Goal: Information Seeking & Learning: Learn about a topic

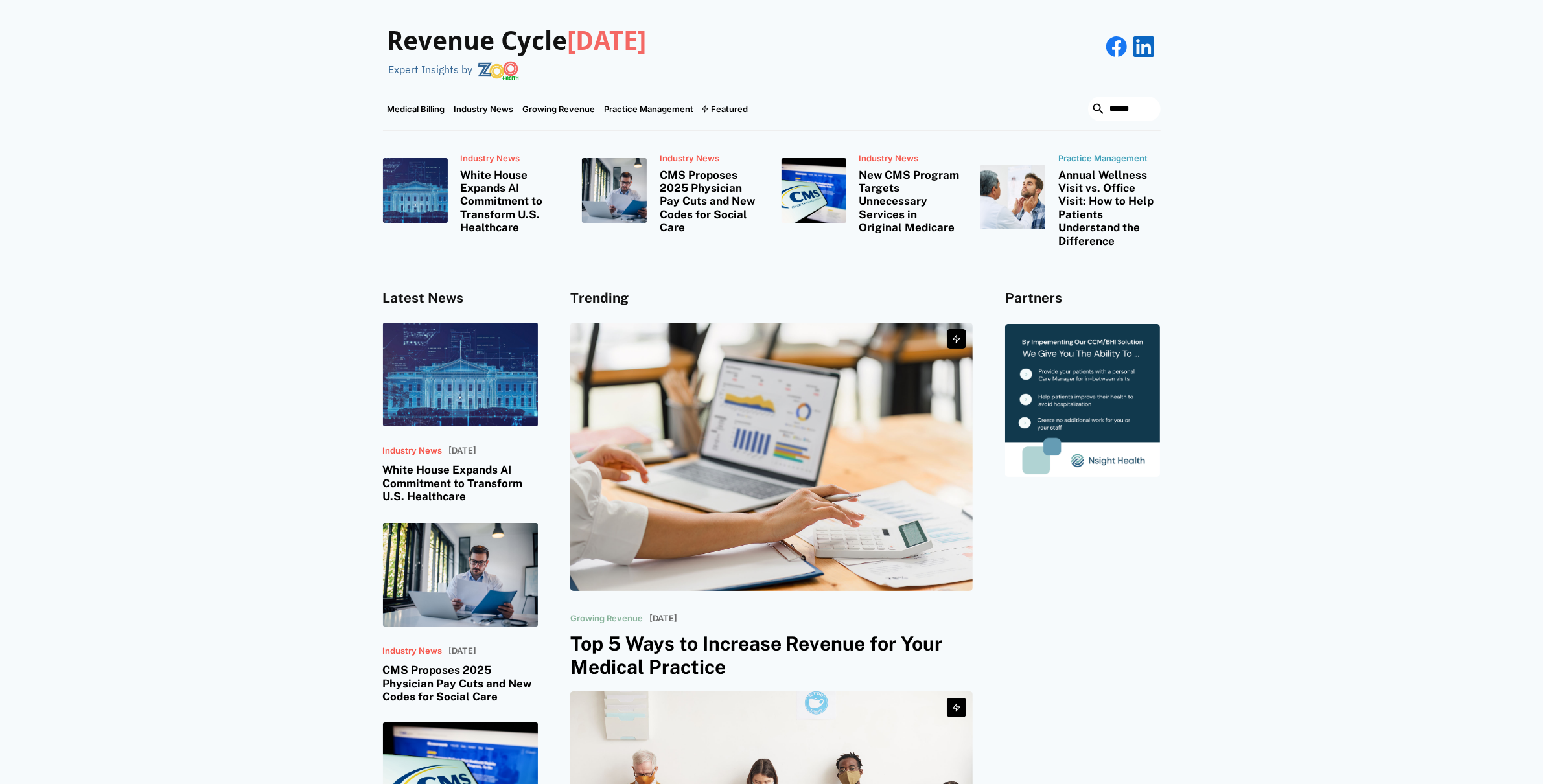
click at [793, 359] on img at bounding box center [772, 457] width 403 height 268
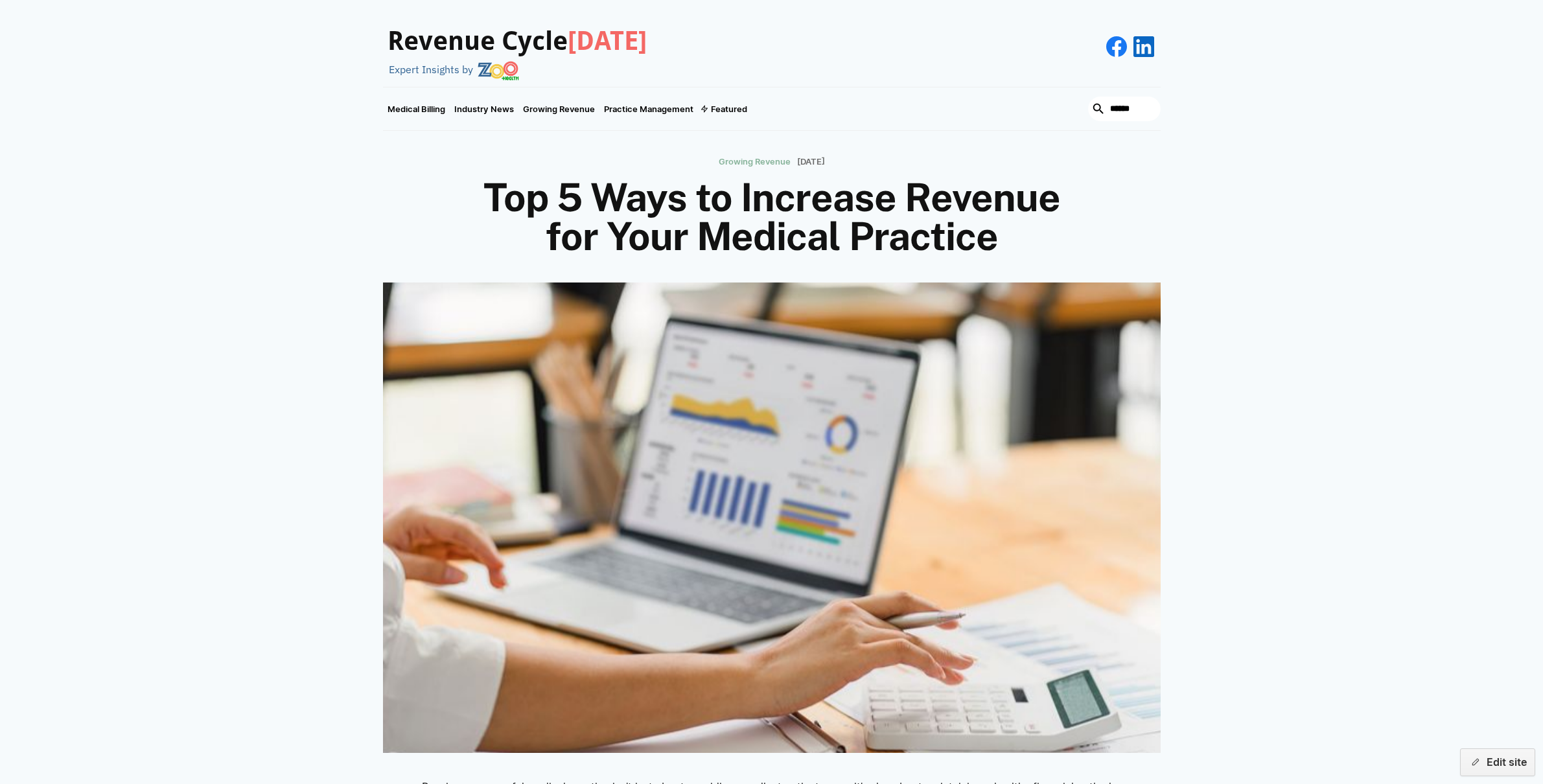
click at [766, 372] on img at bounding box center [772, 504] width 871 height 527
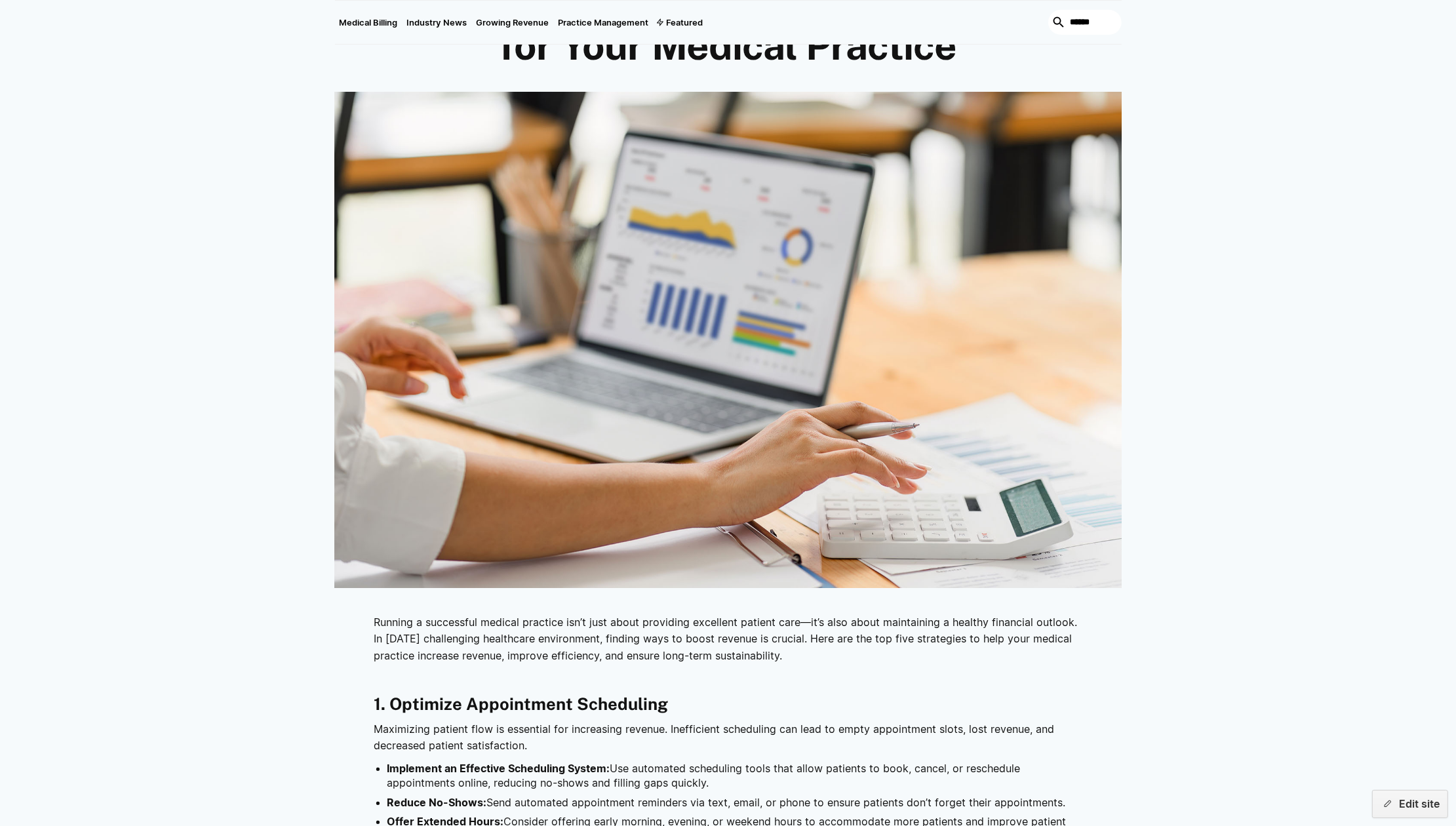
scroll to position [286, 0]
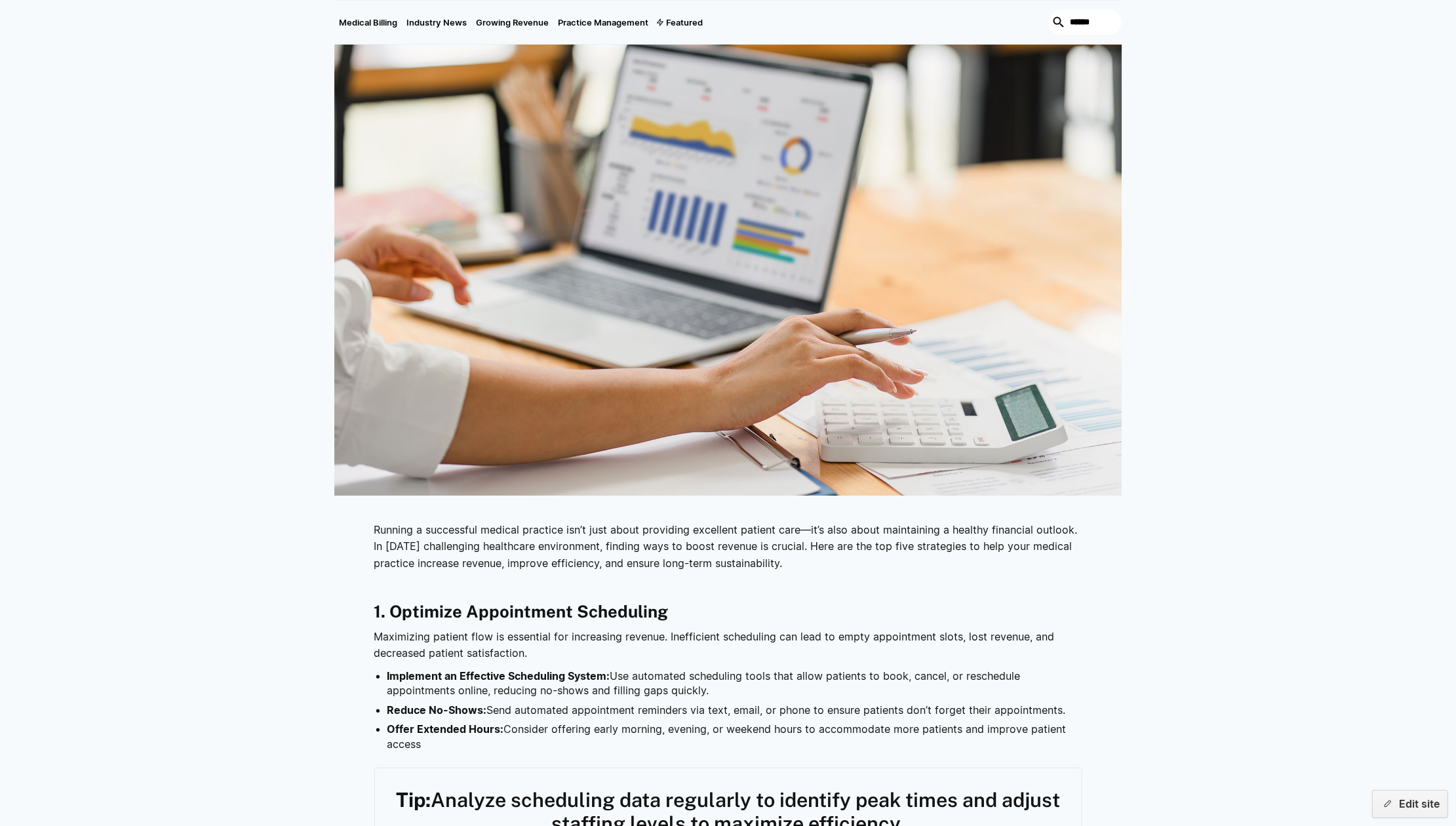
click at [486, 544] on p "Running a successful medical practice isn’t just about providing excellent pati…" at bounding box center [728, 547] width 708 height 50
click at [455, 544] on p "Running a successful medical practice isn’t just about providing excellent pati…" at bounding box center [728, 547] width 708 height 50
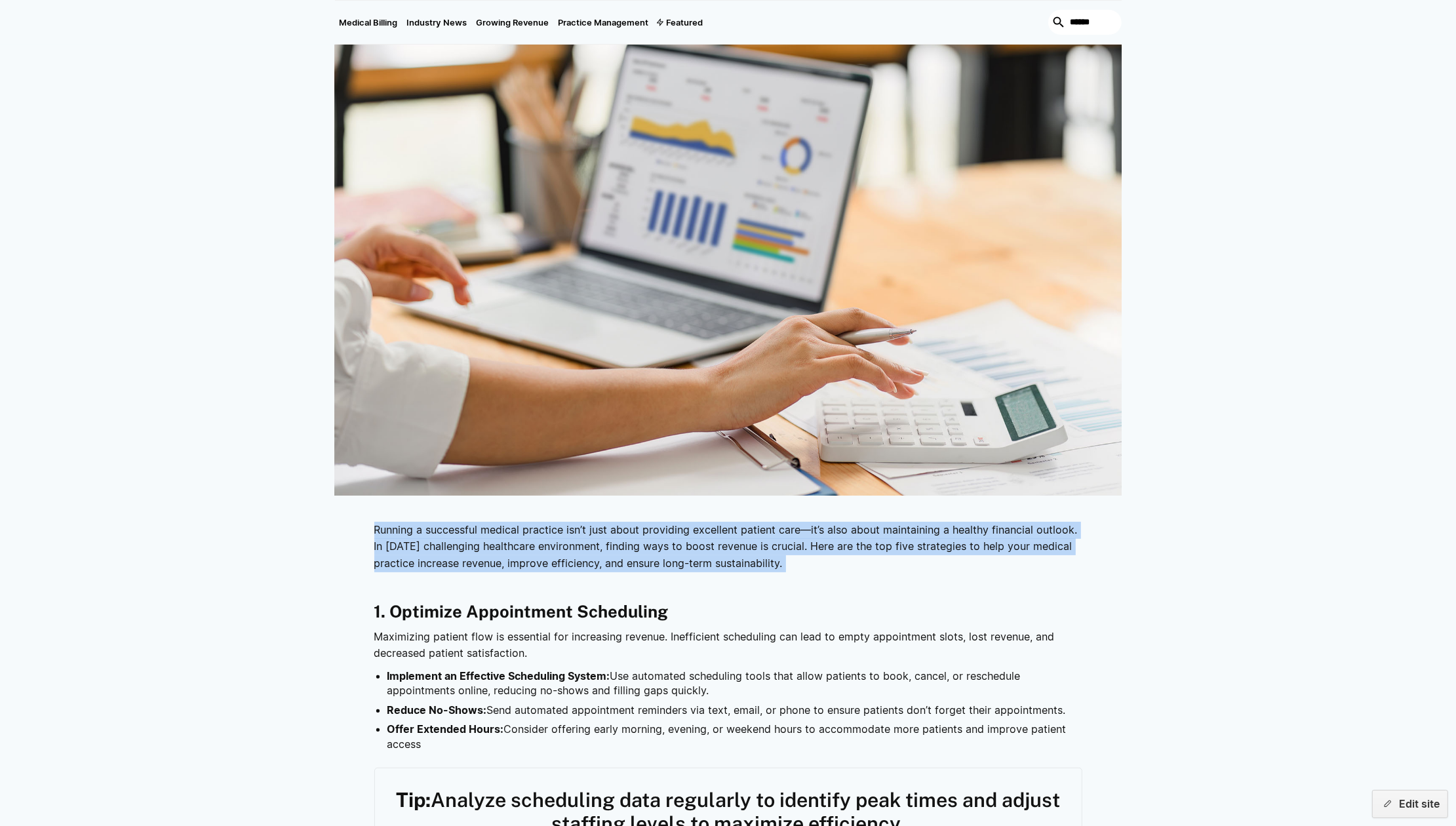
drag, startPoint x: 373, startPoint y: 529, endPoint x: 831, endPoint y: 580, distance: 460.8
copy div "Running a successful medical practice isn’t just about providing excellent pati…"
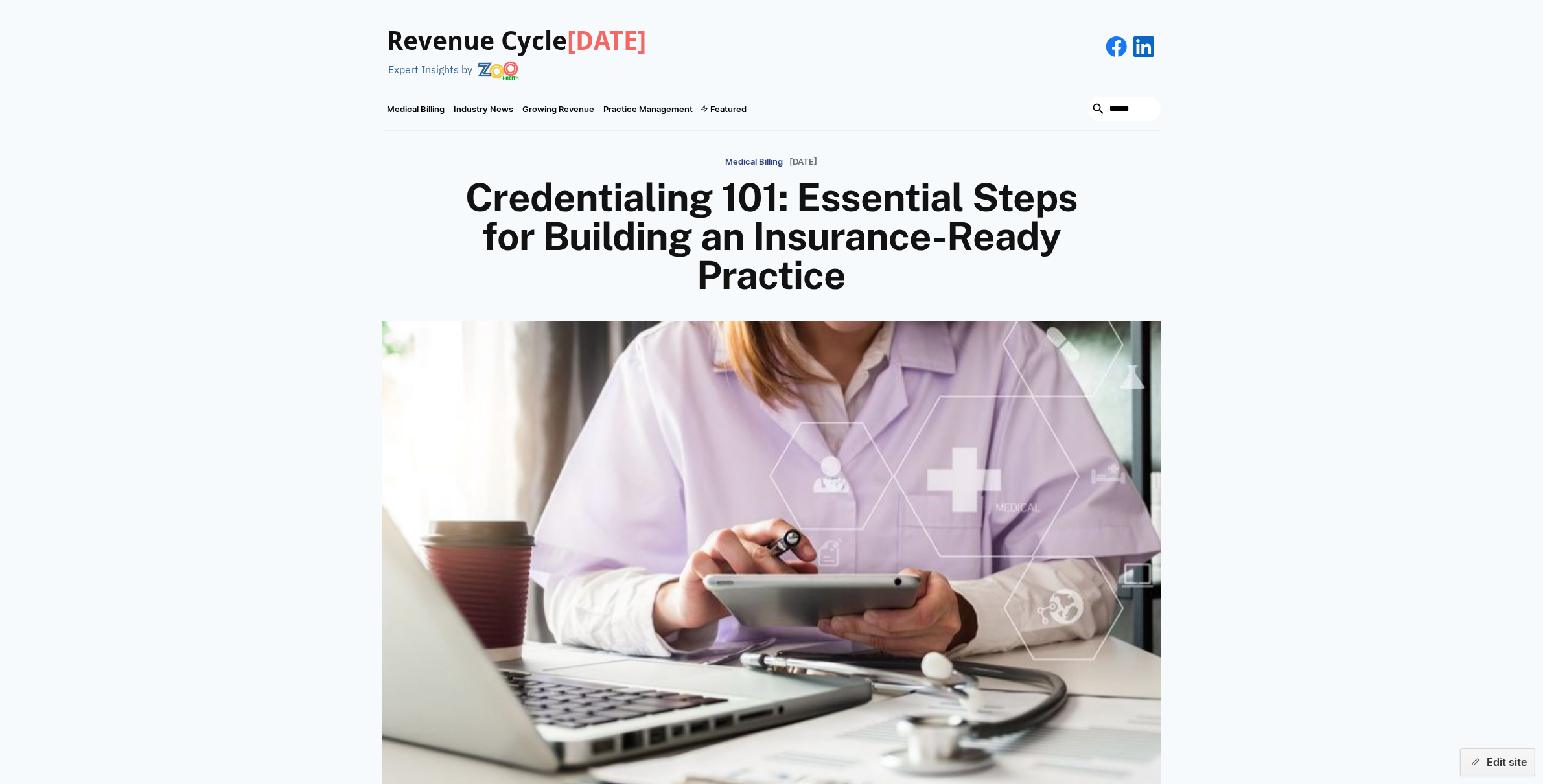
click at [465, 32] on h3 "Revenue Cycle Today" at bounding box center [517, 41] width 259 height 31
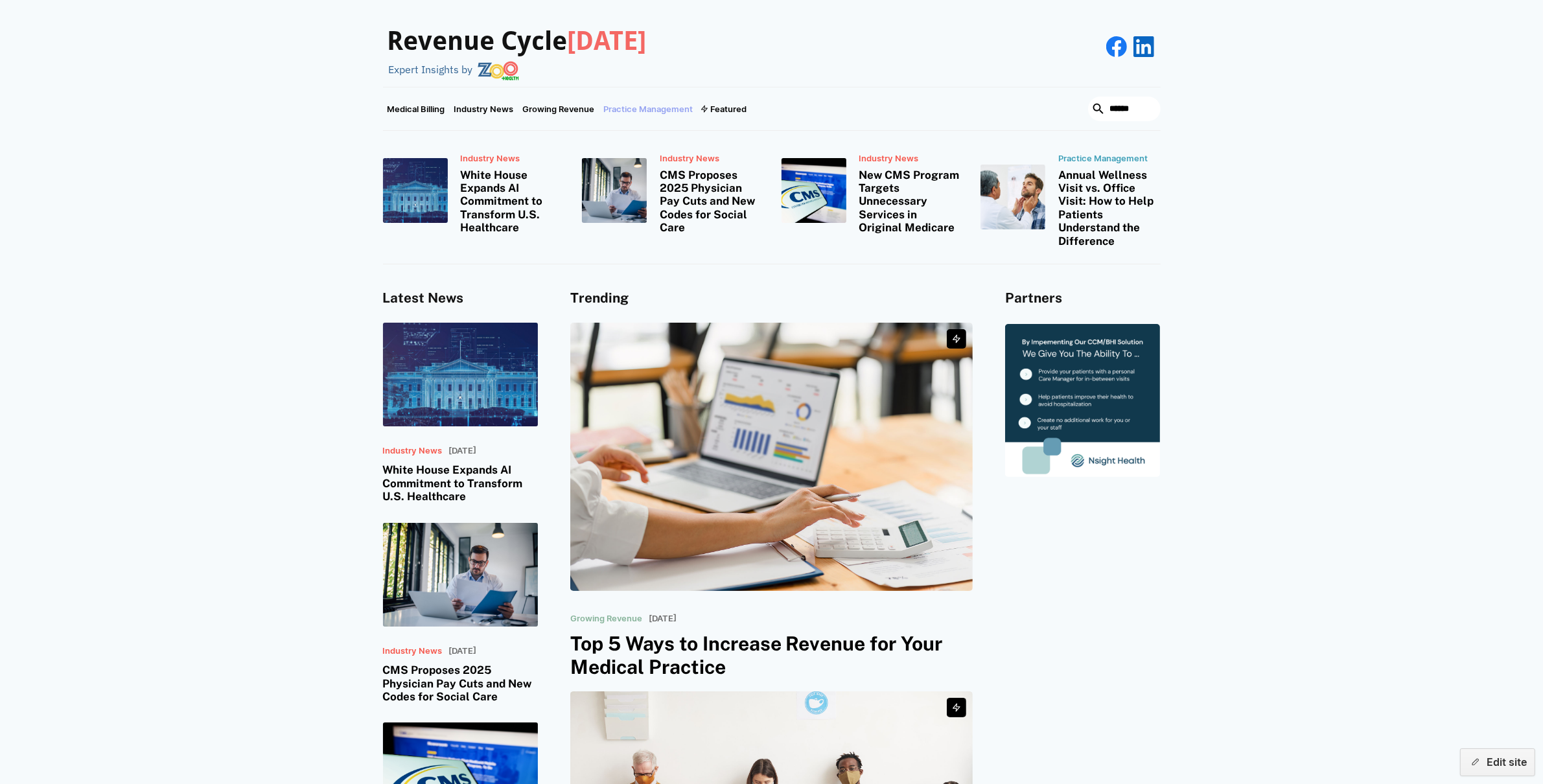
click at [683, 112] on link "Practice Management" at bounding box center [648, 108] width 98 height 43
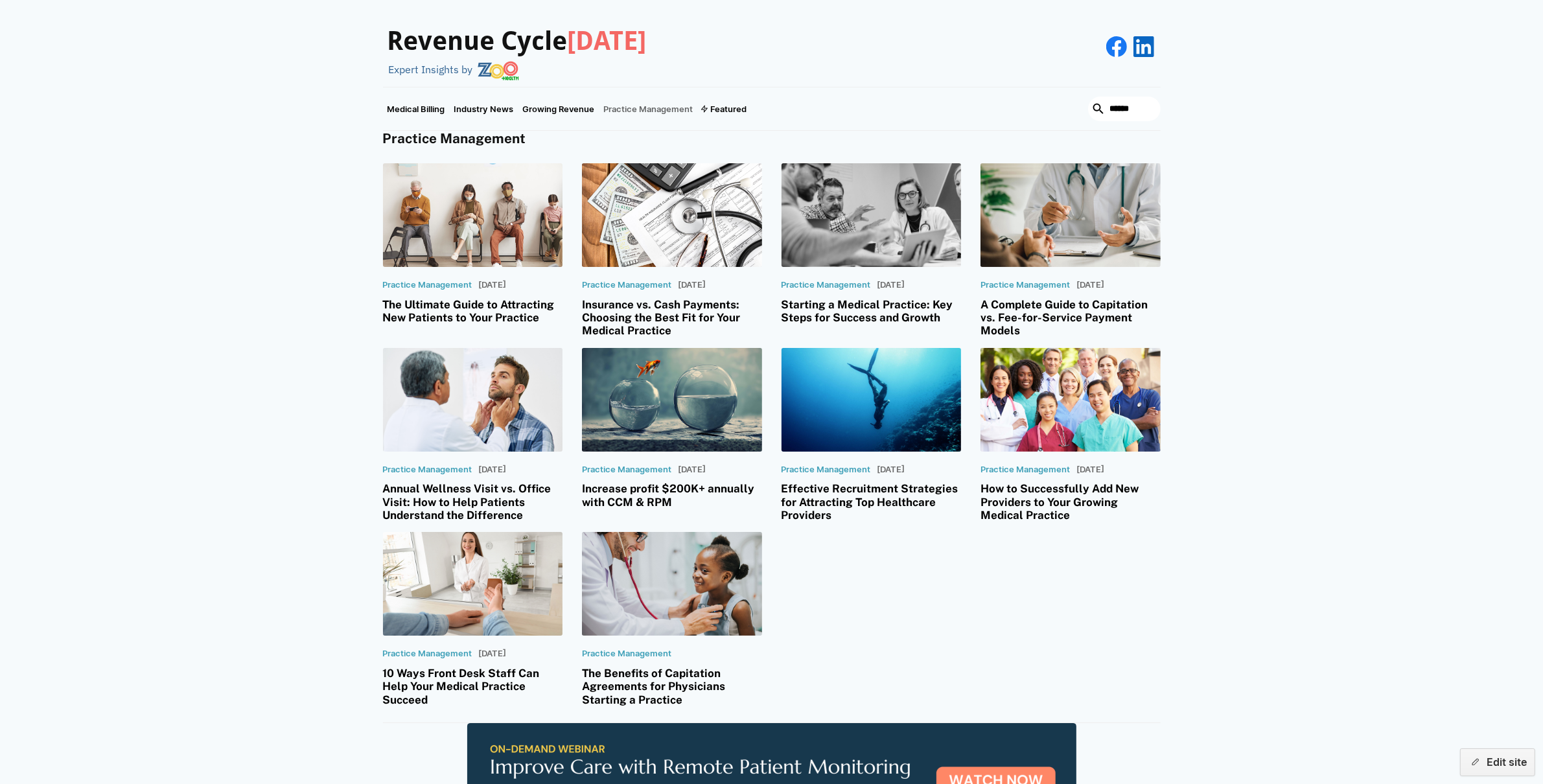
click at [888, 223] on div at bounding box center [871, 214] width 180 height 103
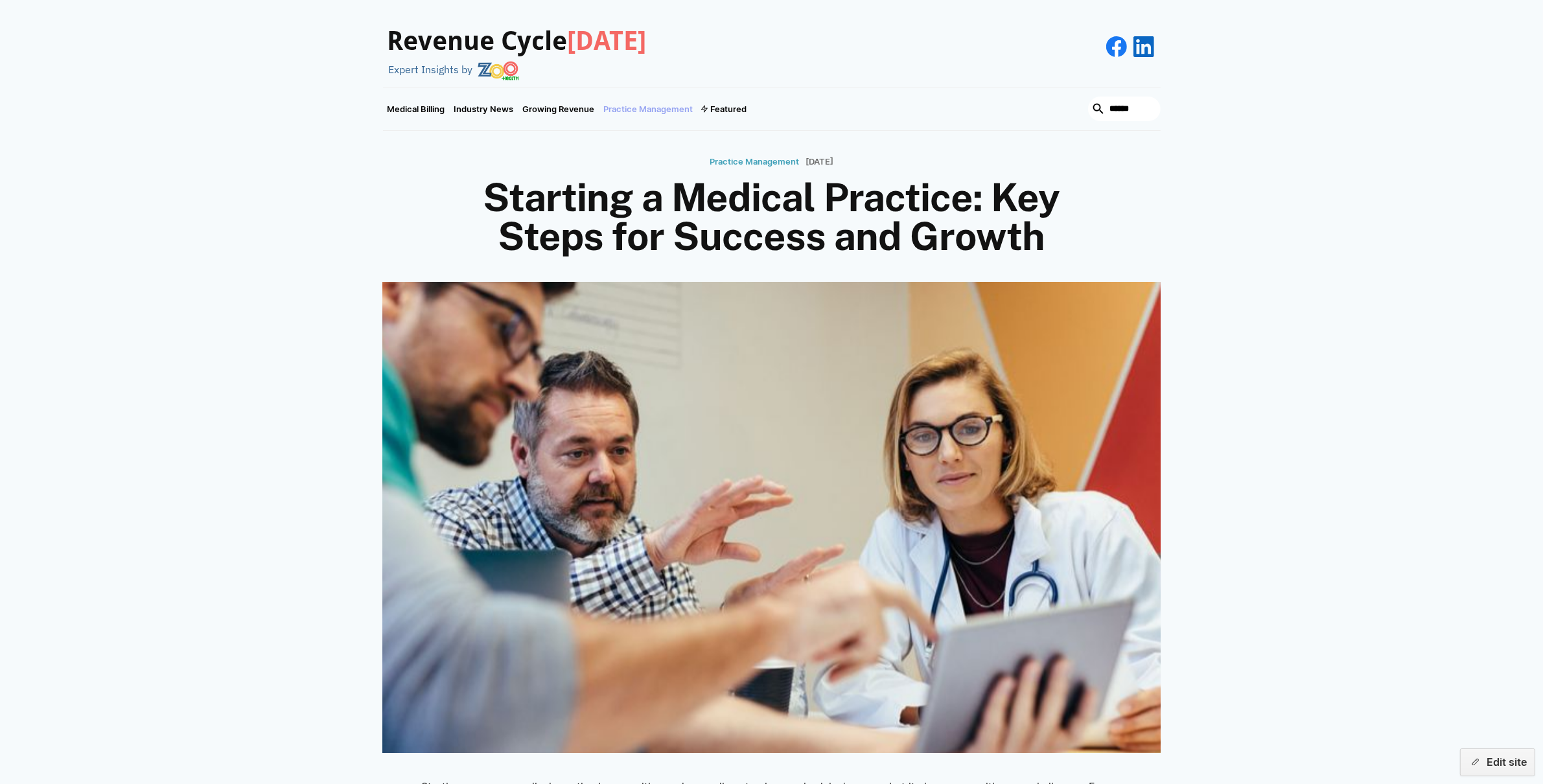
click at [624, 104] on link "Practice Management" at bounding box center [648, 108] width 98 height 43
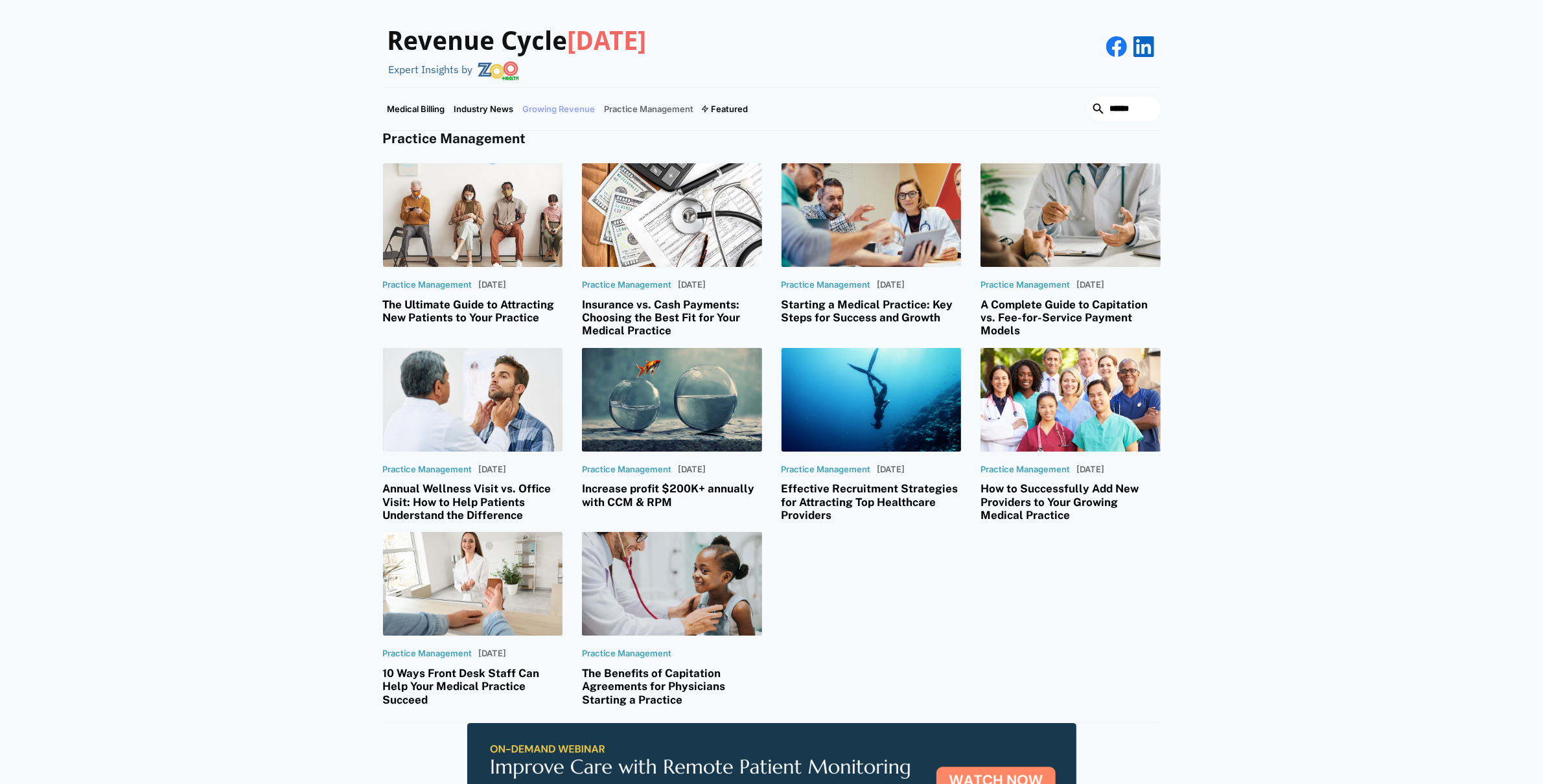
click at [560, 109] on link "Growing Revenue" at bounding box center [560, 108] width 82 height 43
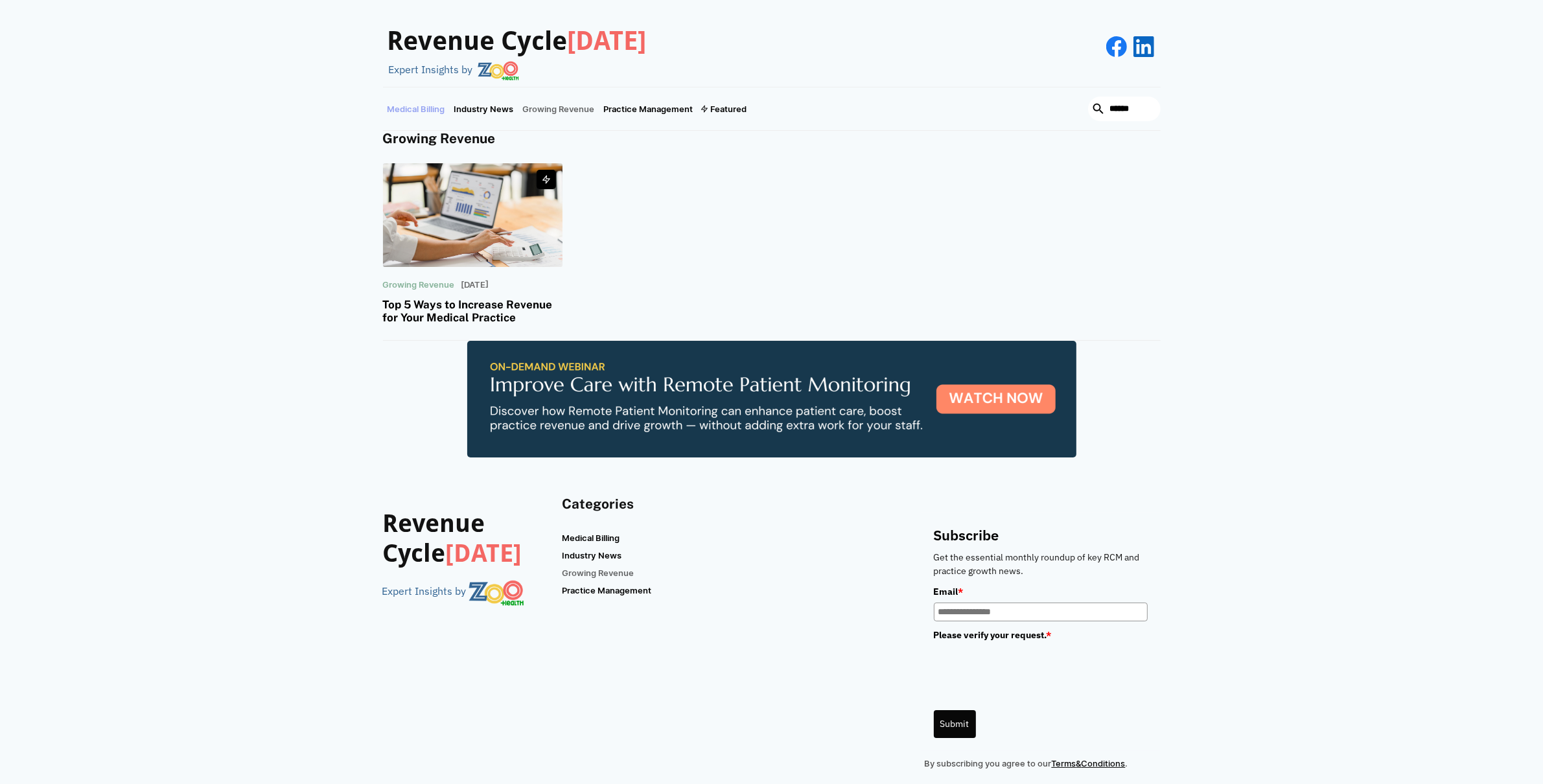
click at [411, 104] on link "Medical Billing" at bounding box center [416, 108] width 67 height 43
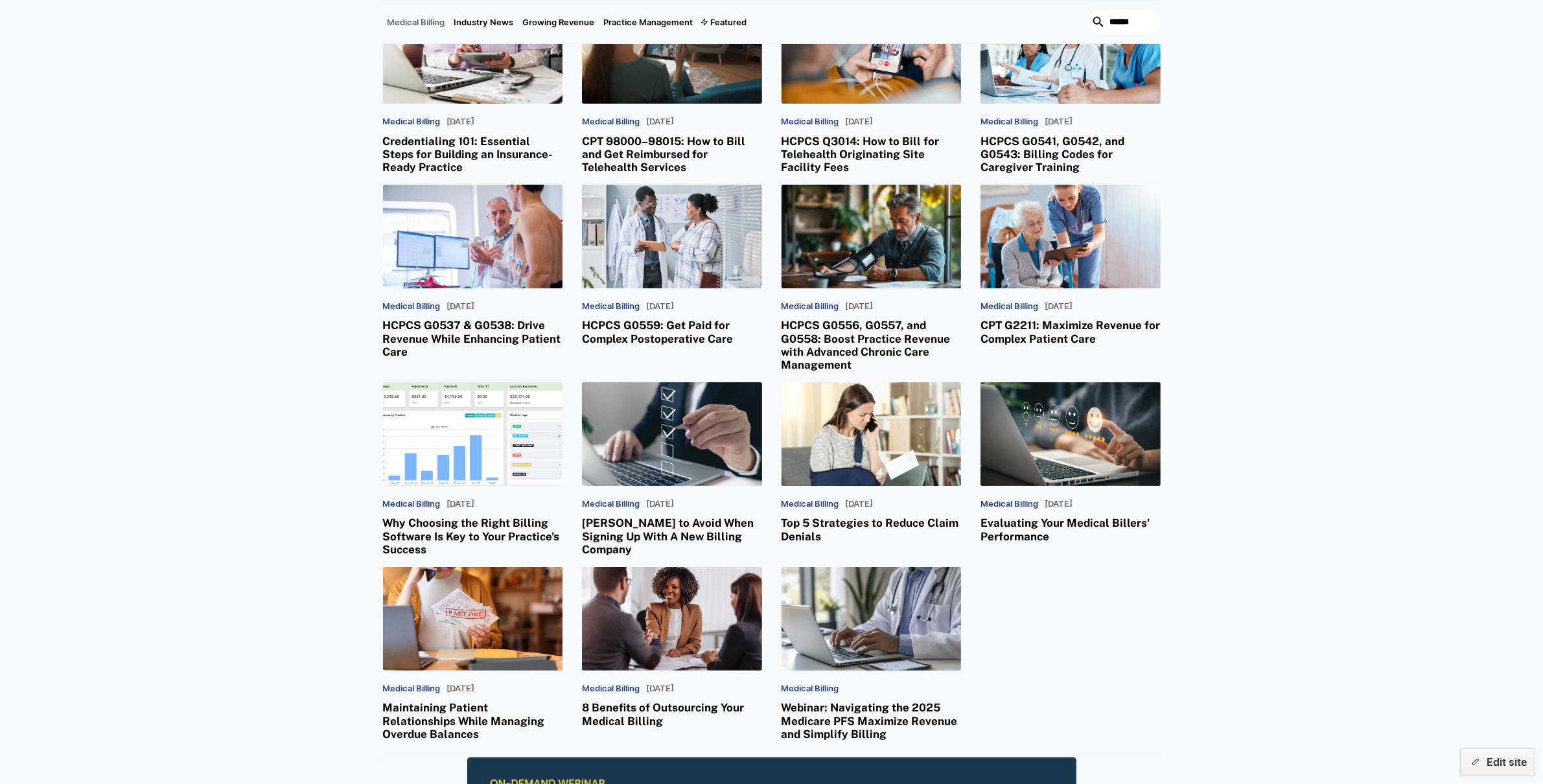
scroll to position [162, 0]
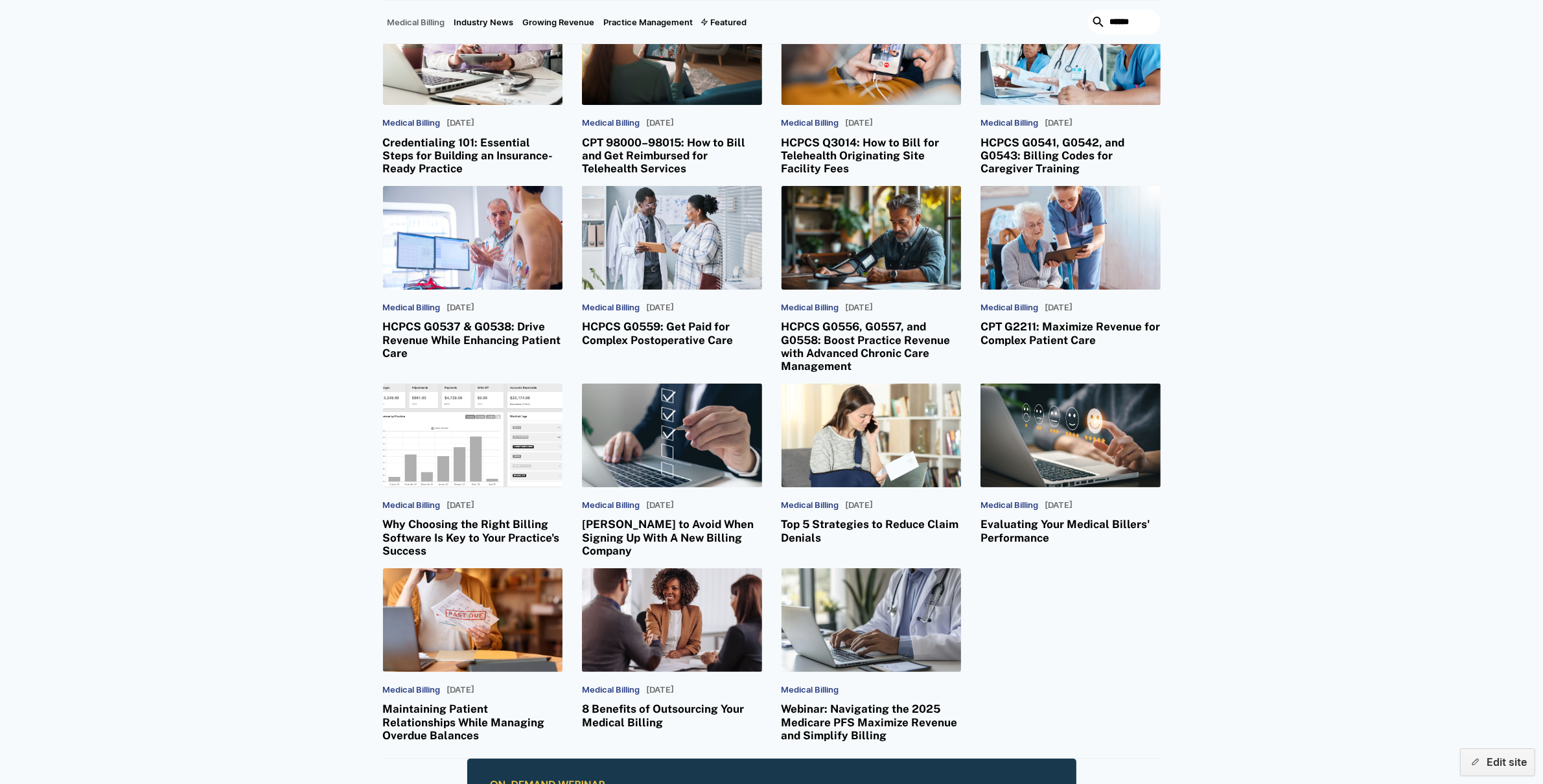
click at [511, 530] on h3 "Why Choosing the Right Billing Software Is Key to Your Practice's Success" at bounding box center [472, 537] width 180 height 39
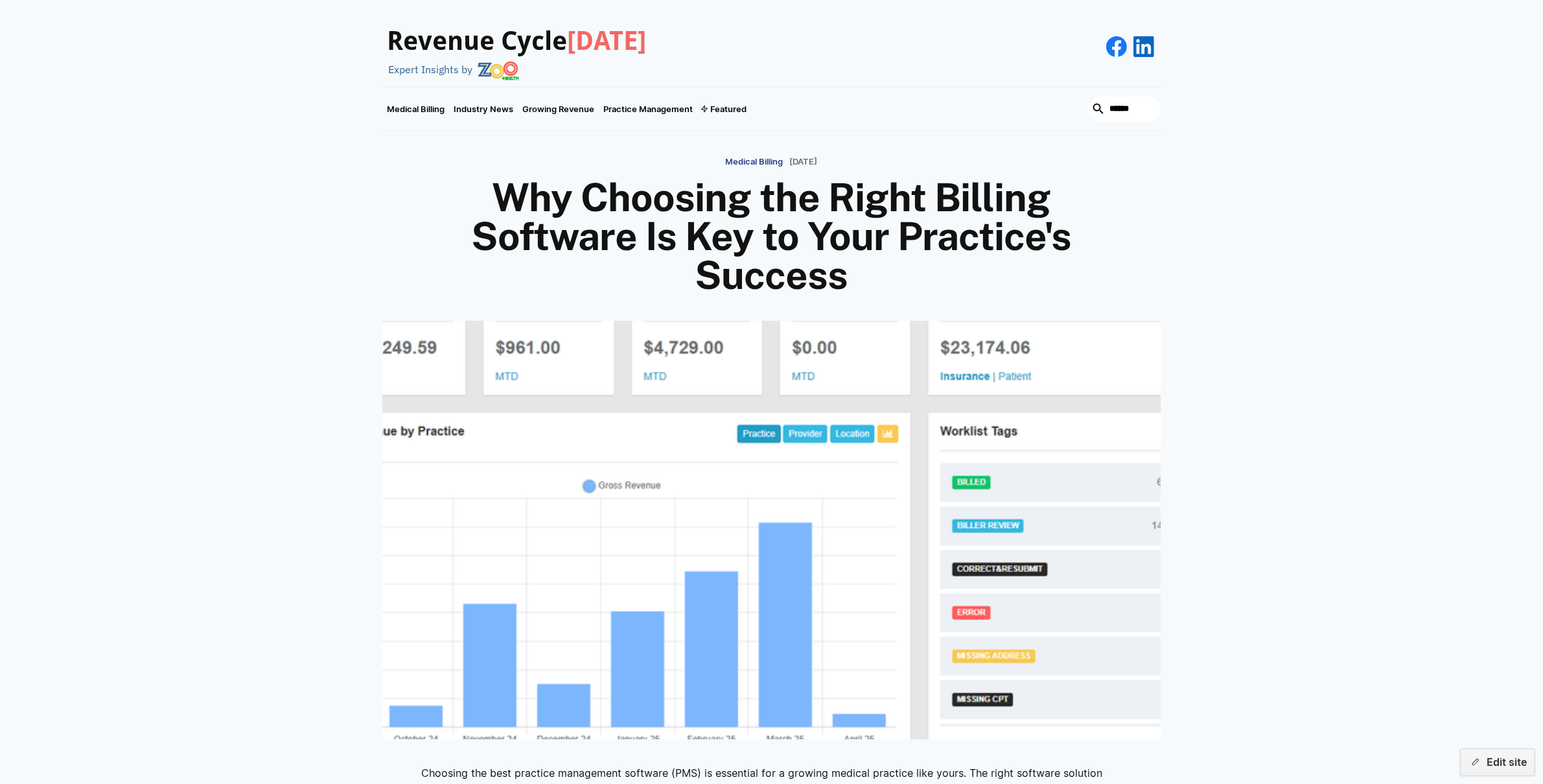
click at [1108, 104] on input "search" at bounding box center [1124, 108] width 73 height 25
type input "**********"
click input "*********" at bounding box center [0, 0] width 0 height 0
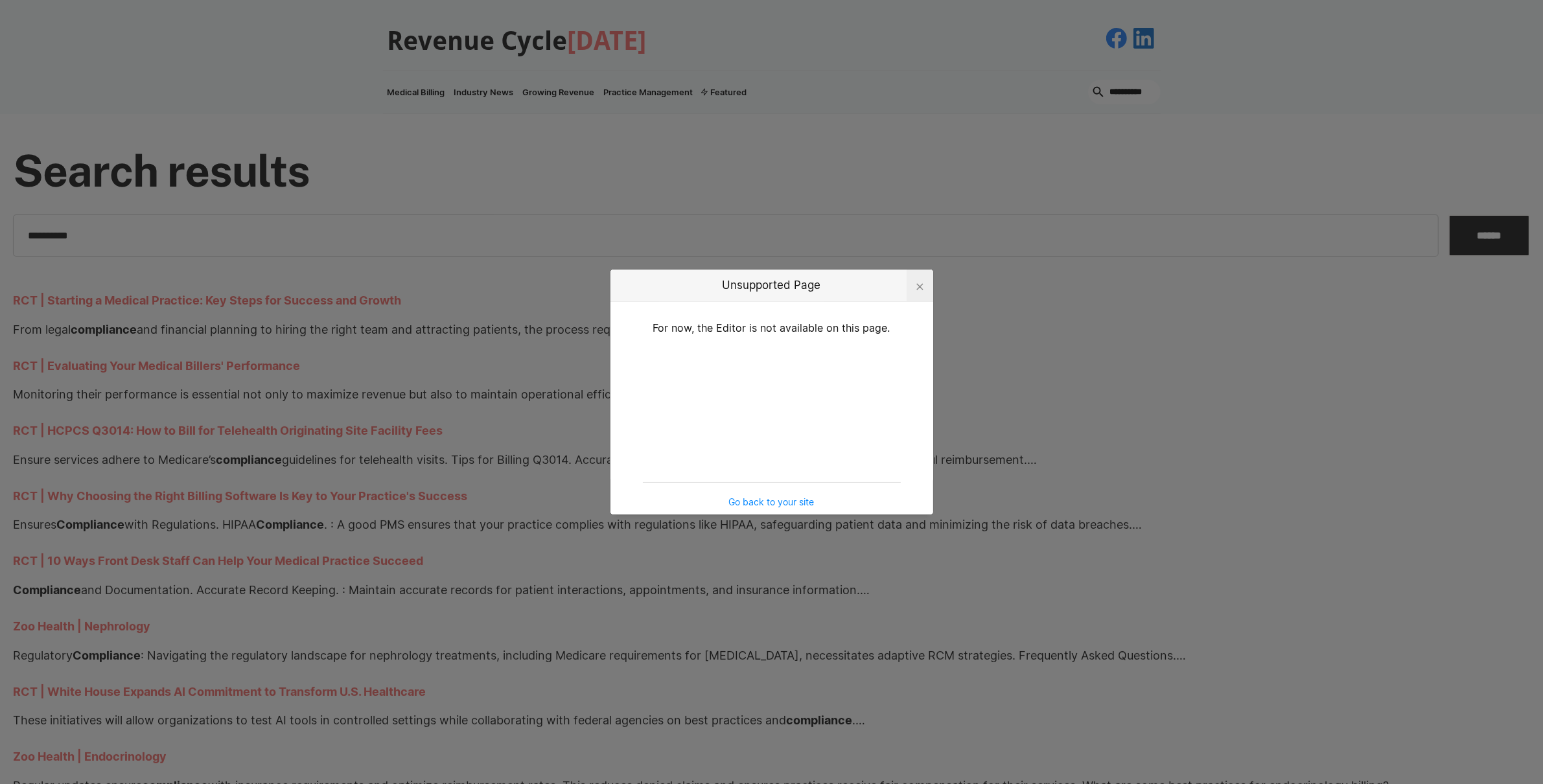
click at [912, 284] on div at bounding box center [919, 285] width 26 height 32
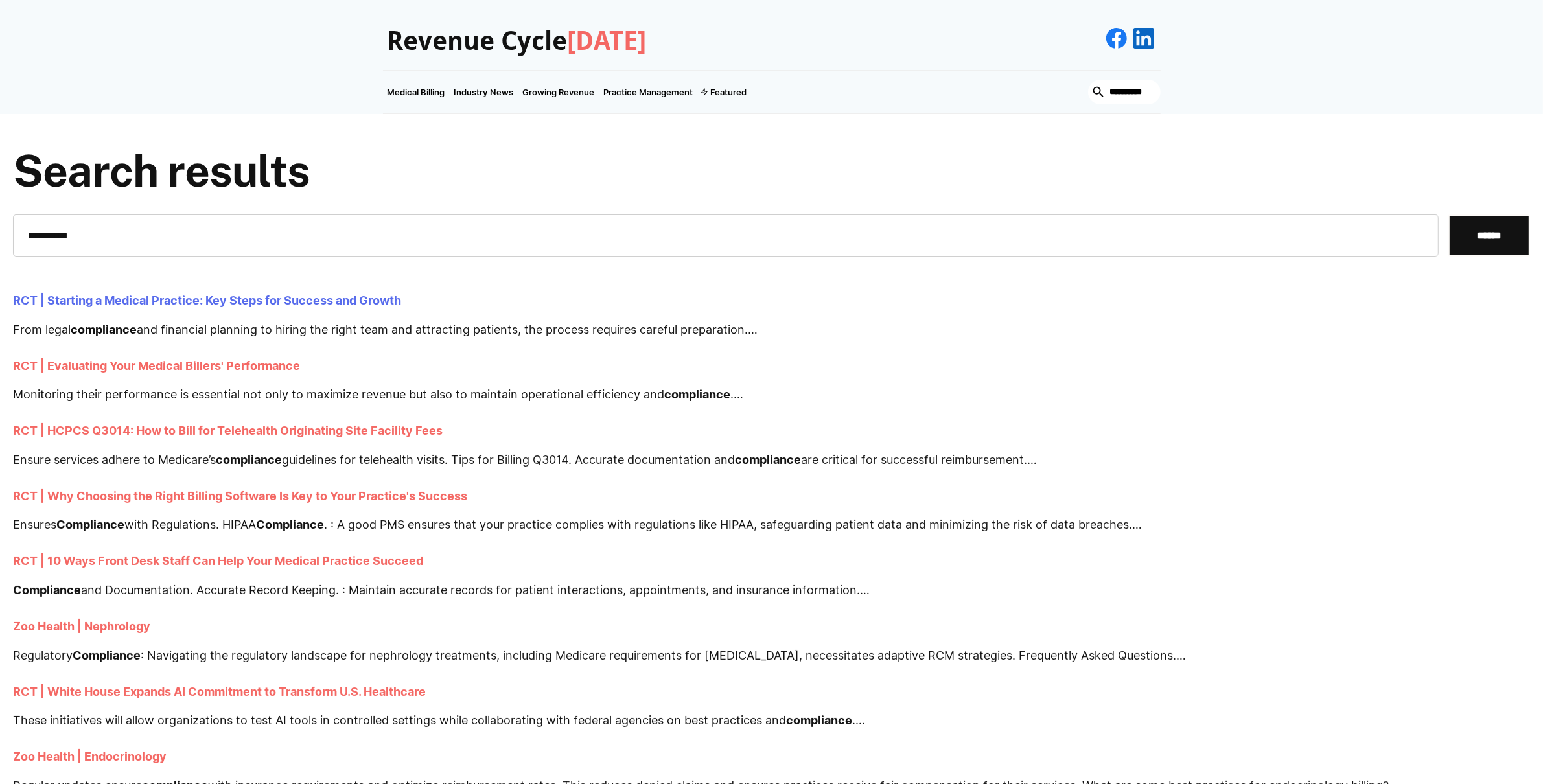
click at [247, 303] on link "RCT | Starting a Medical Practice: Key Steps for Success and Growth" at bounding box center [207, 301] width 388 height 15
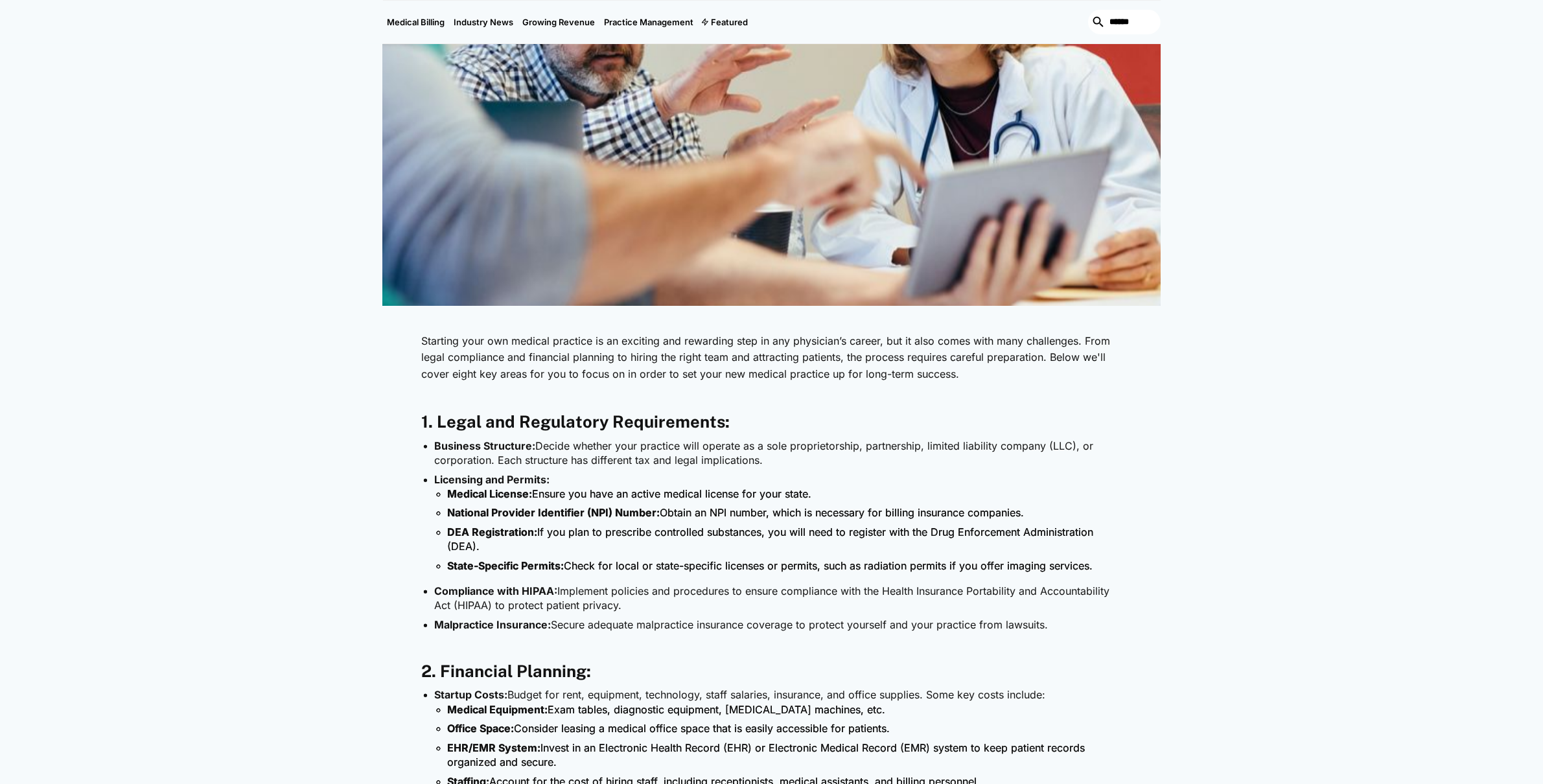
scroll to position [455, 0]
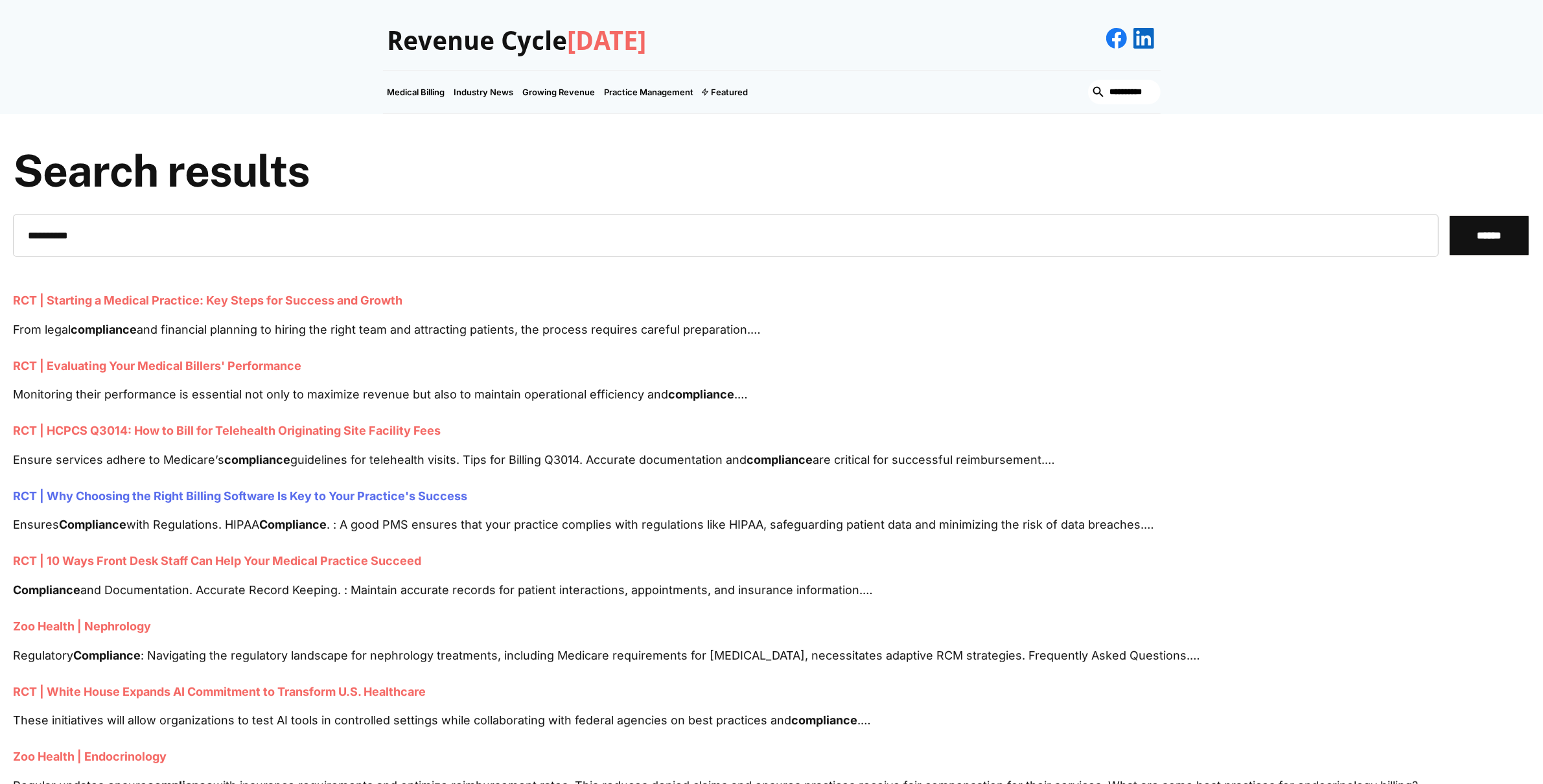
click at [251, 489] on link "RCT | Why Choosing the Right Billing Software Is Key to Your Practice's Success" at bounding box center [240, 496] width 455 height 15
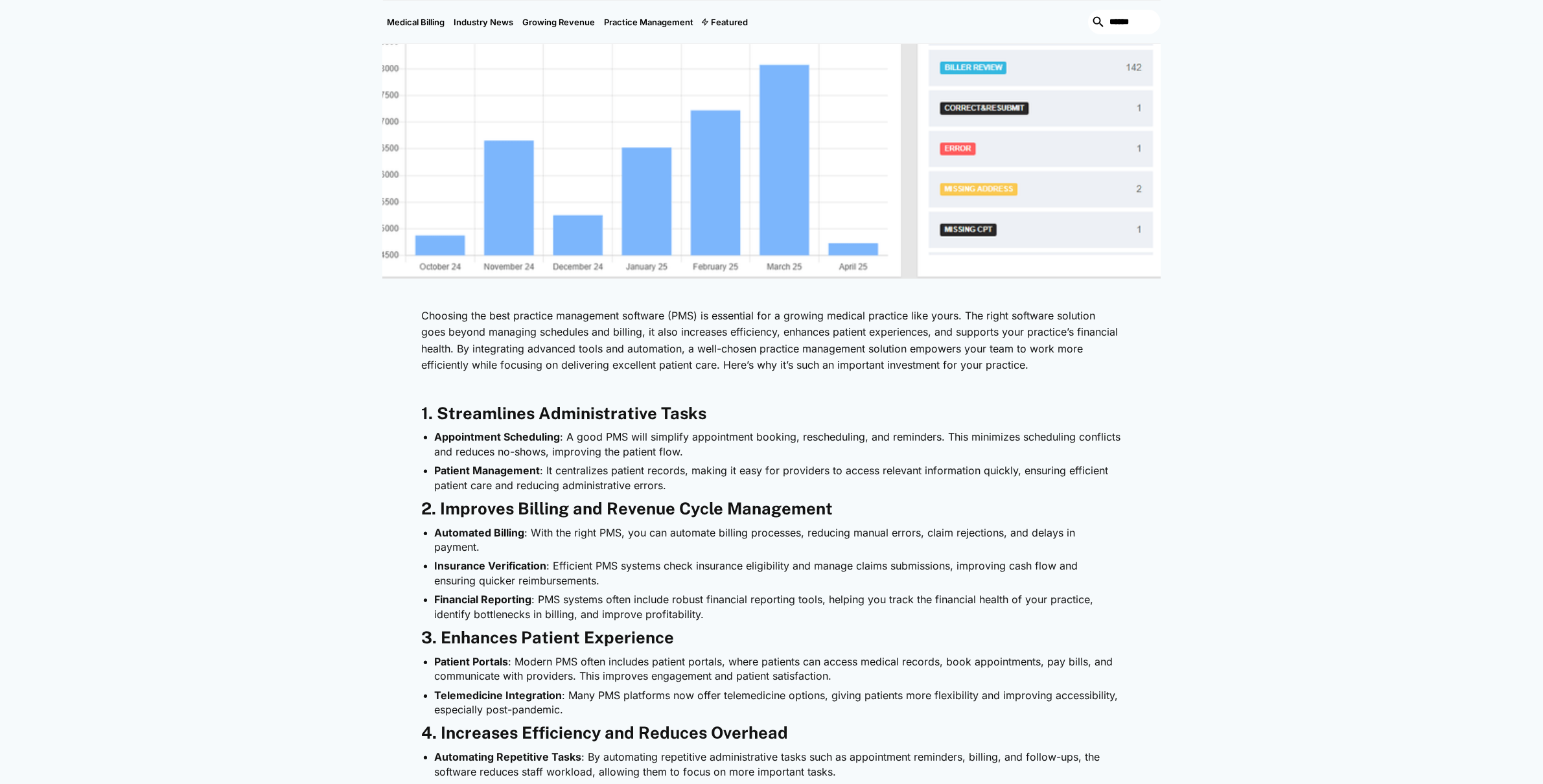
scroll to position [895, 0]
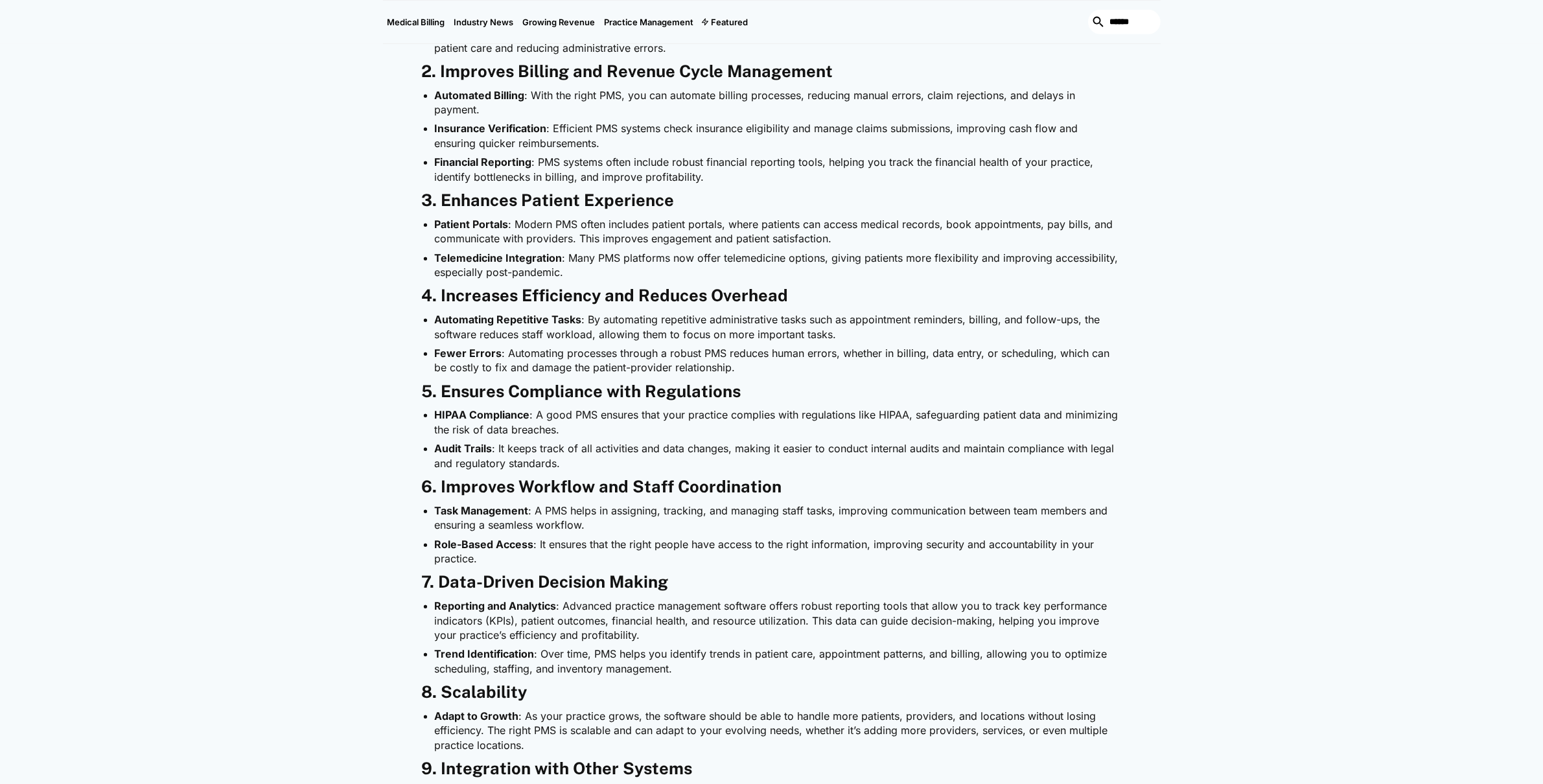
click at [1165, 540] on div "Medical Billing December 12, 2024 Why Choosing the Right Billing Software Is Ke…" at bounding box center [772, 184] width 1543 height 1897
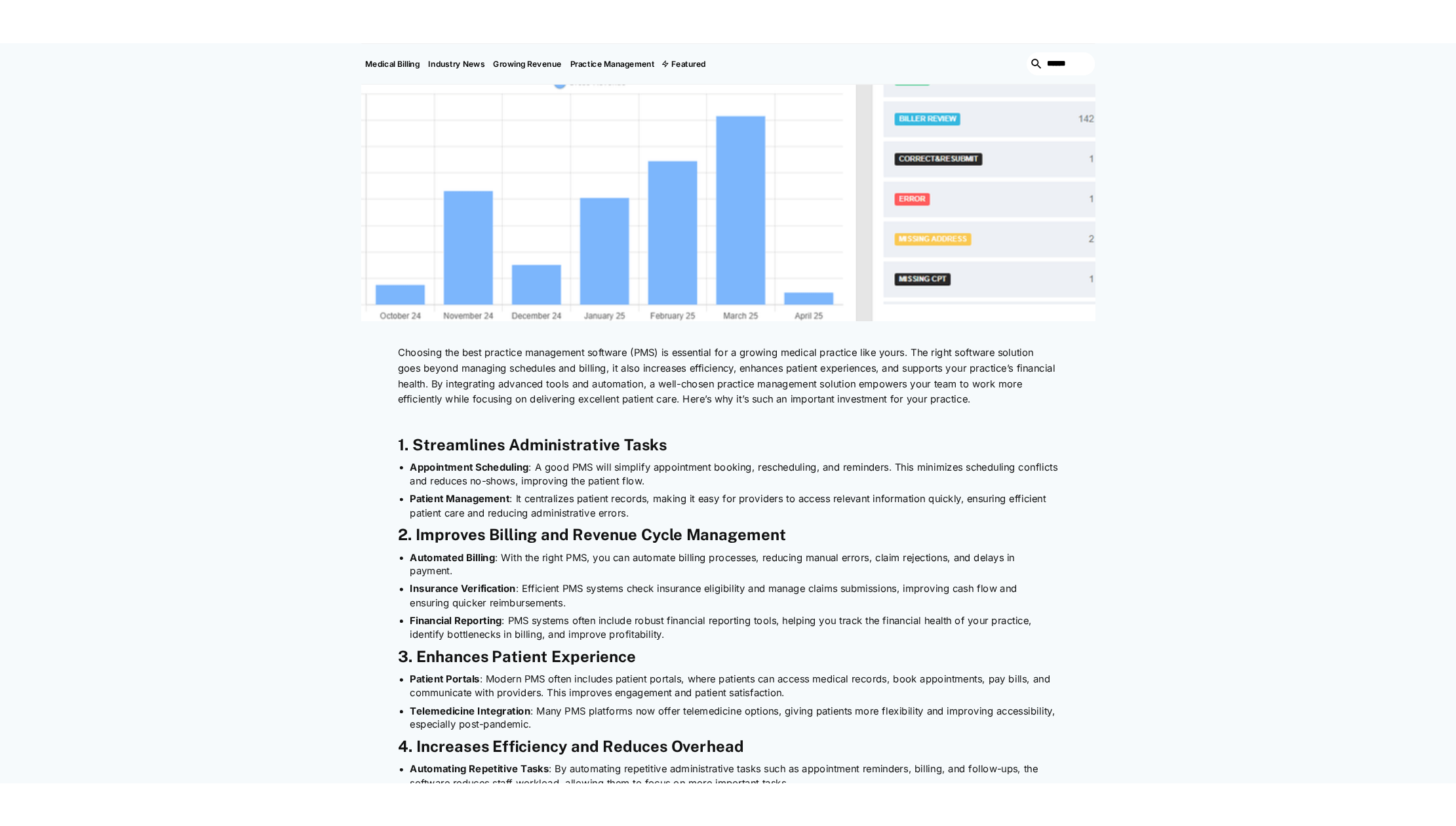
scroll to position [0, 0]
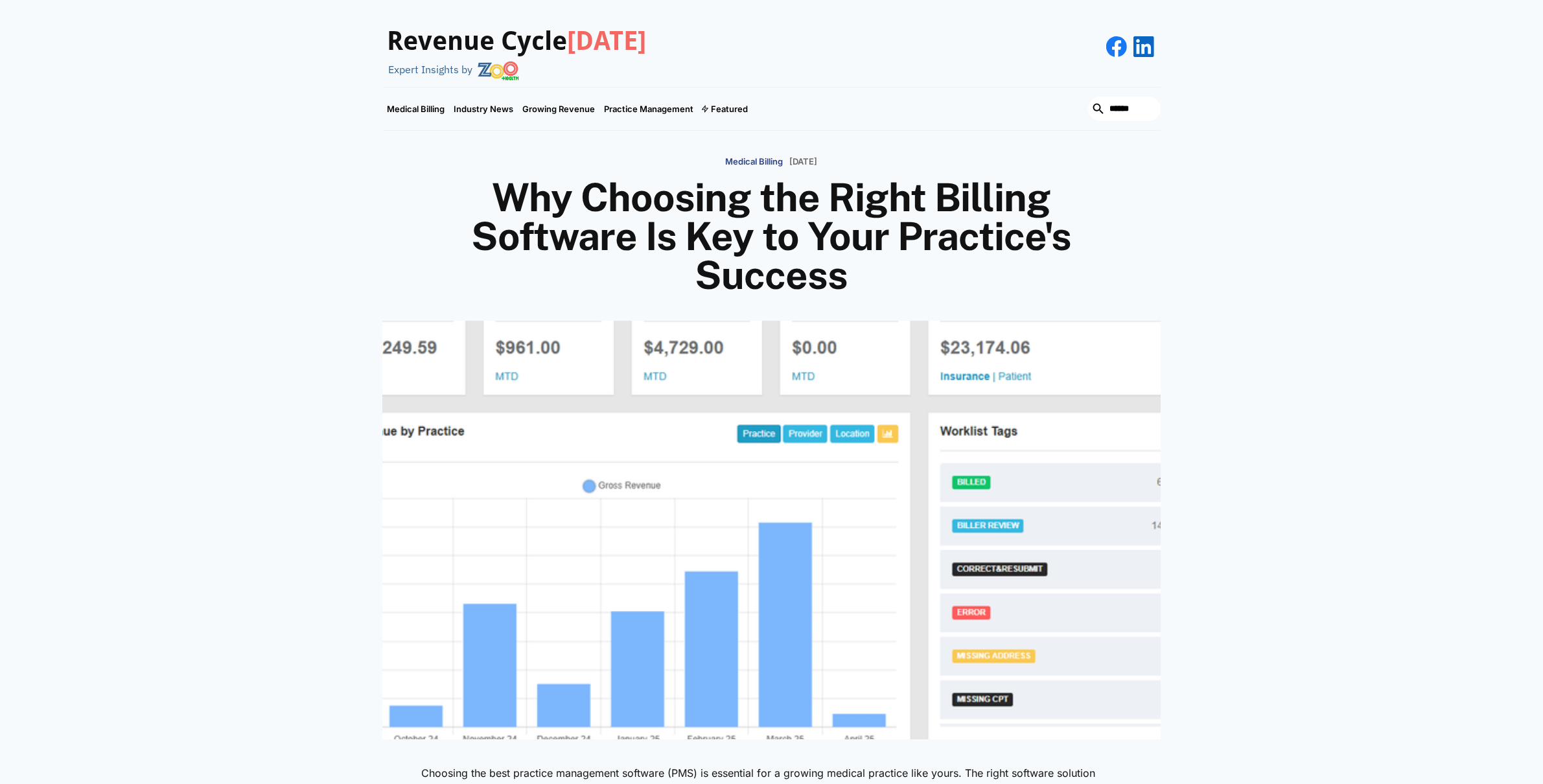
click at [815, 179] on h1 "Why Choosing the Right Billing Software Is Key to Your Practice's Success" at bounding box center [772, 237] width 622 height 117
click at [953, 227] on h1 "Why Choosing the Right Billing Software Is Key to Your Practice's Success" at bounding box center [772, 237] width 622 height 117
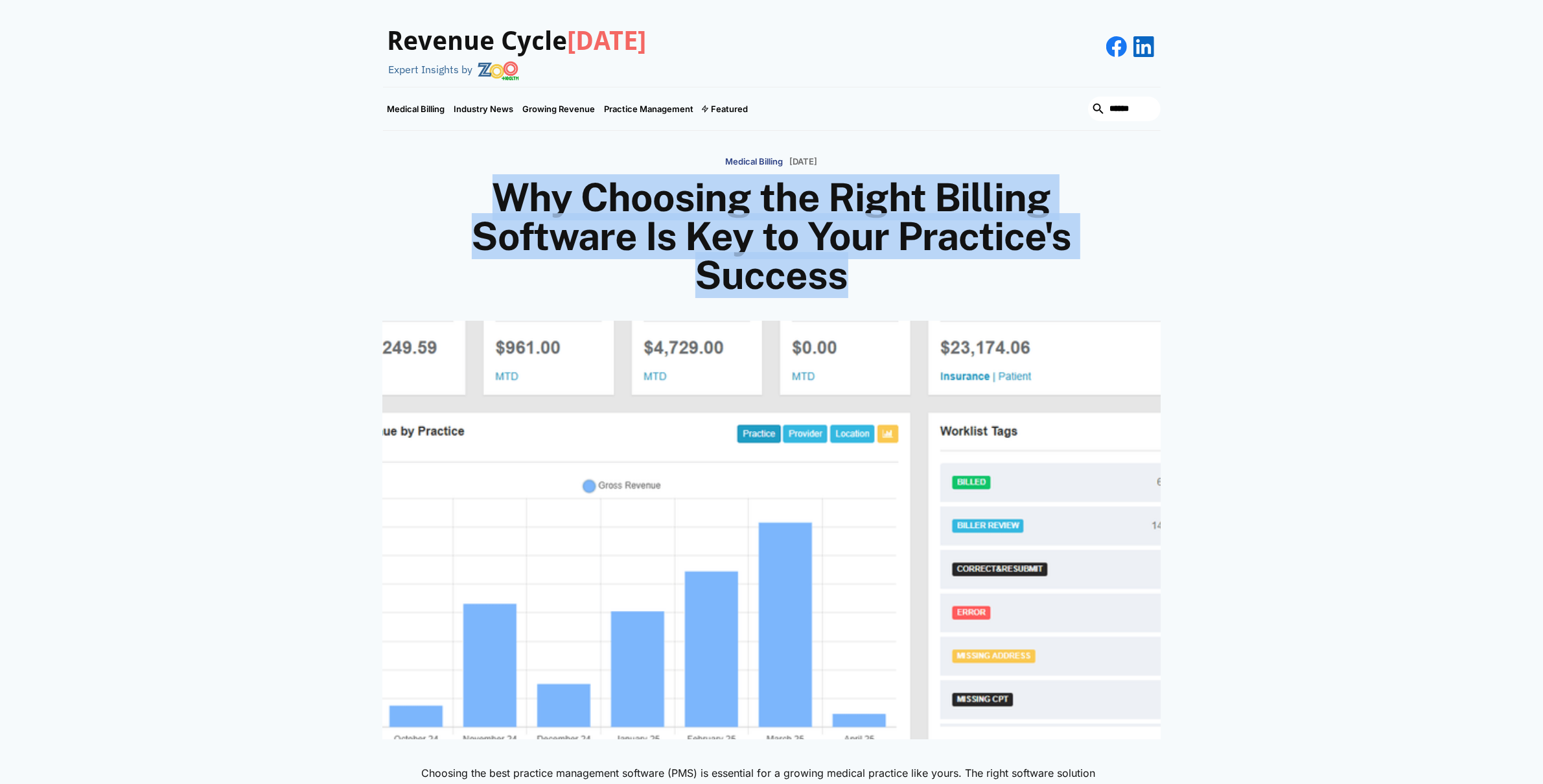
drag, startPoint x: 885, startPoint y: 273, endPoint x: 445, endPoint y: 174, distance: 451.0
click at [445, 174] on div "Medical Billing December 12, 2024 Why Choosing the Right Billing Software Is Ke…" at bounding box center [772, 222] width 777 height 144
copy h1 "Why Choosing the Right Billing Software Is Key to Your Practice's Success"
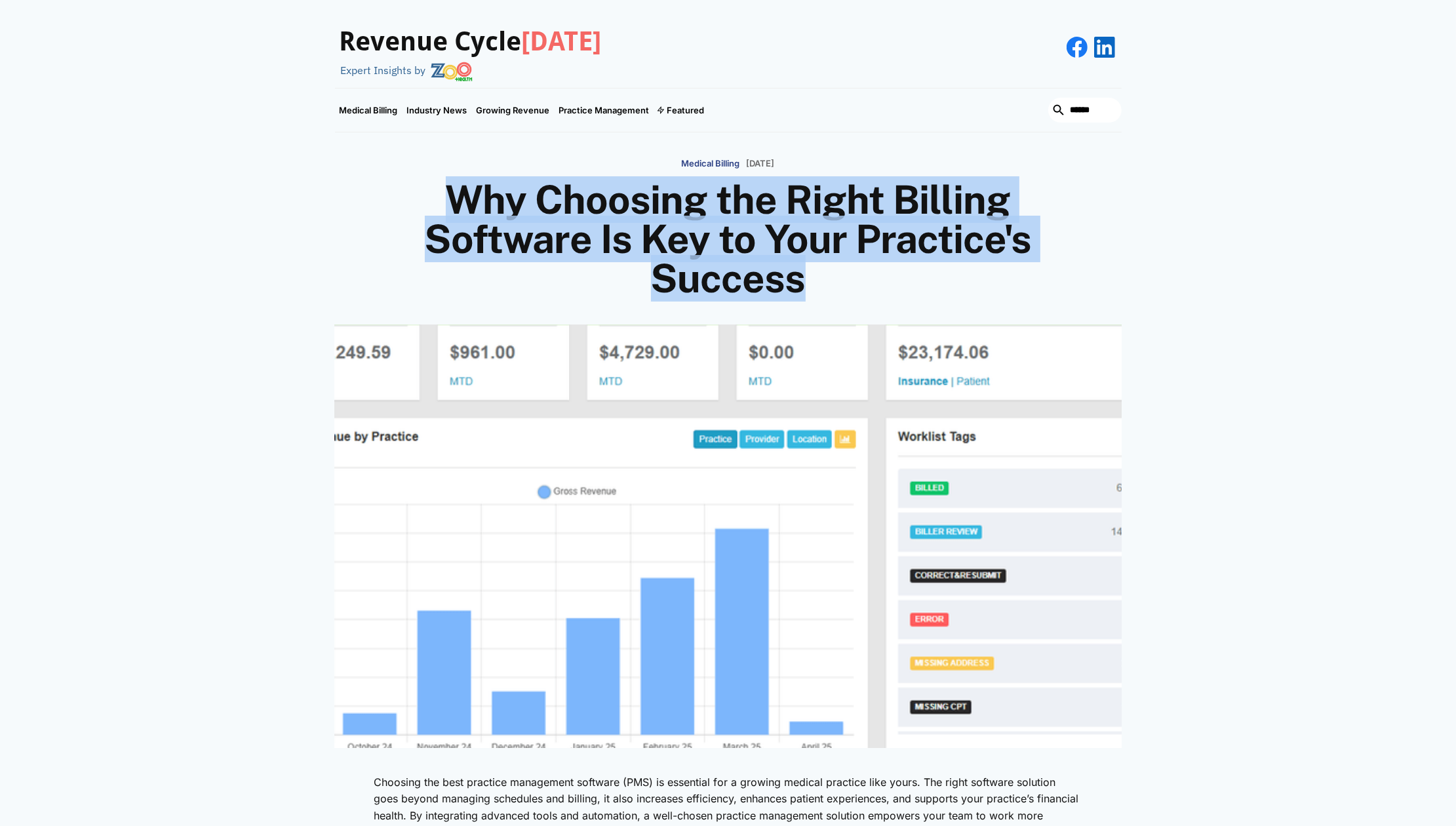
scroll to position [73, 0]
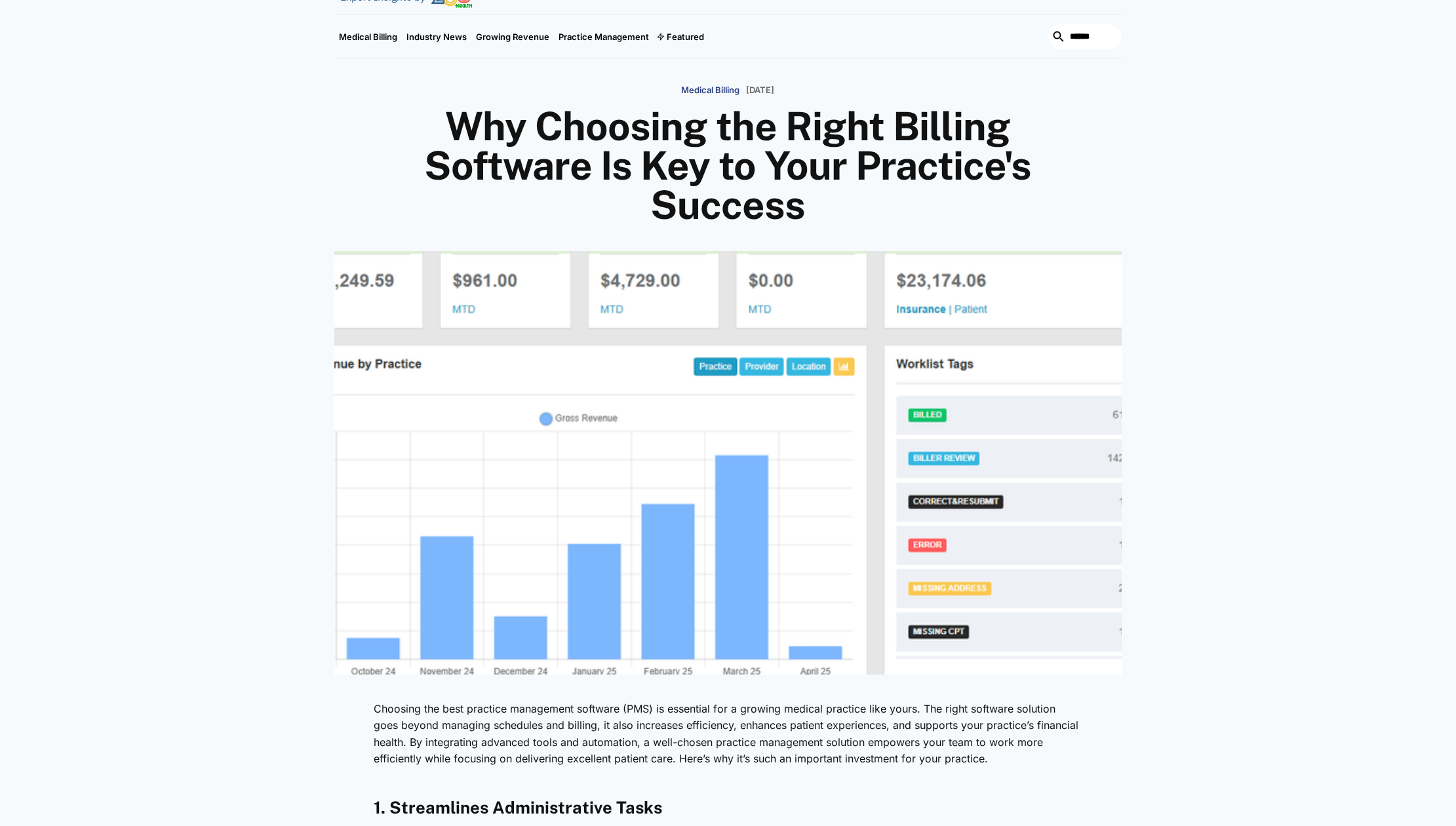
click at [410, 740] on p "Choosing the best practice management software (PMS) is essential for a growing…" at bounding box center [728, 734] width 708 height 67
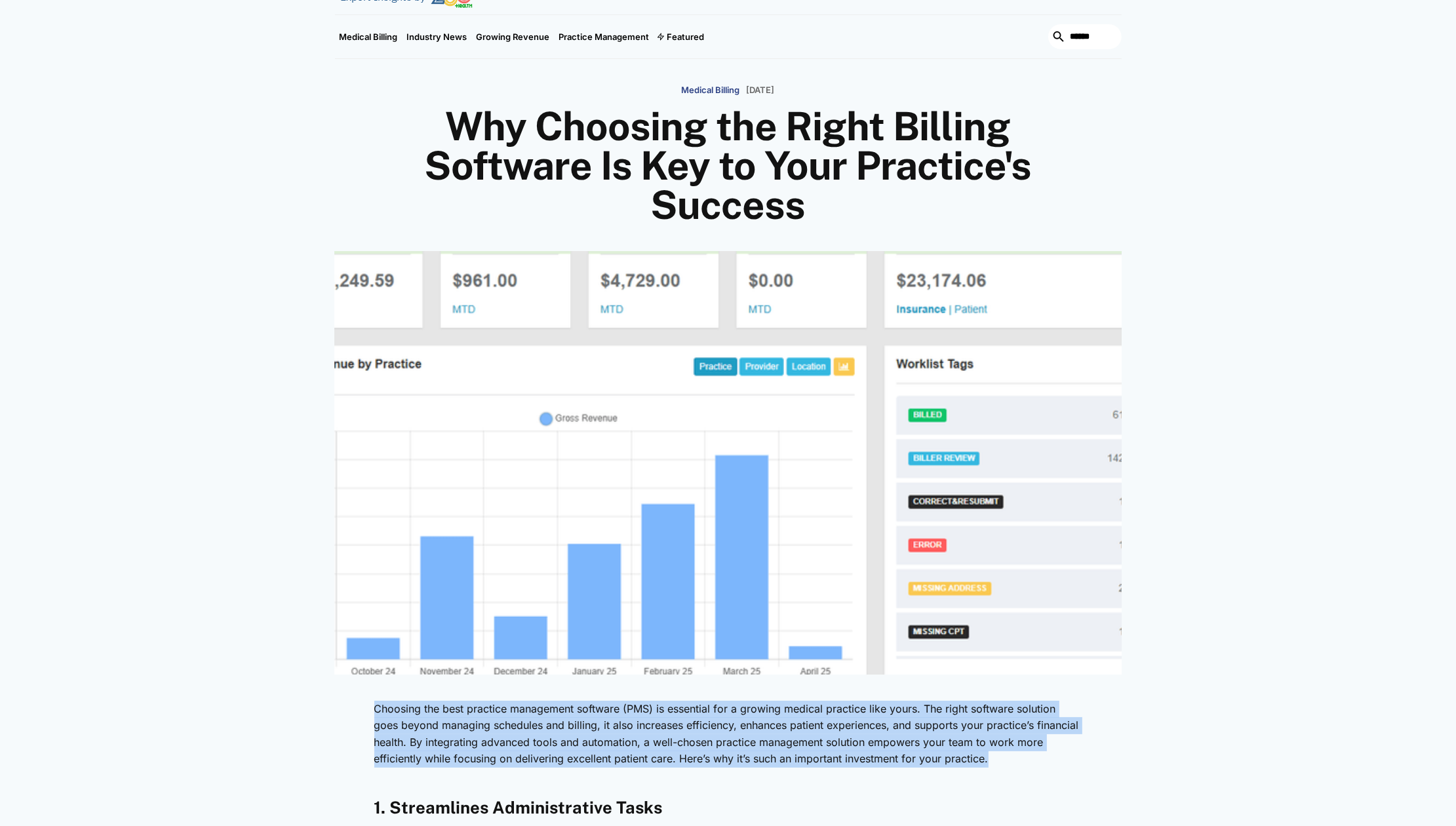
drag, startPoint x: 370, startPoint y: 710, endPoint x: 995, endPoint y: 759, distance: 626.9
copy p "Choosing the best practice management software (PMS) is essential for a growing…"
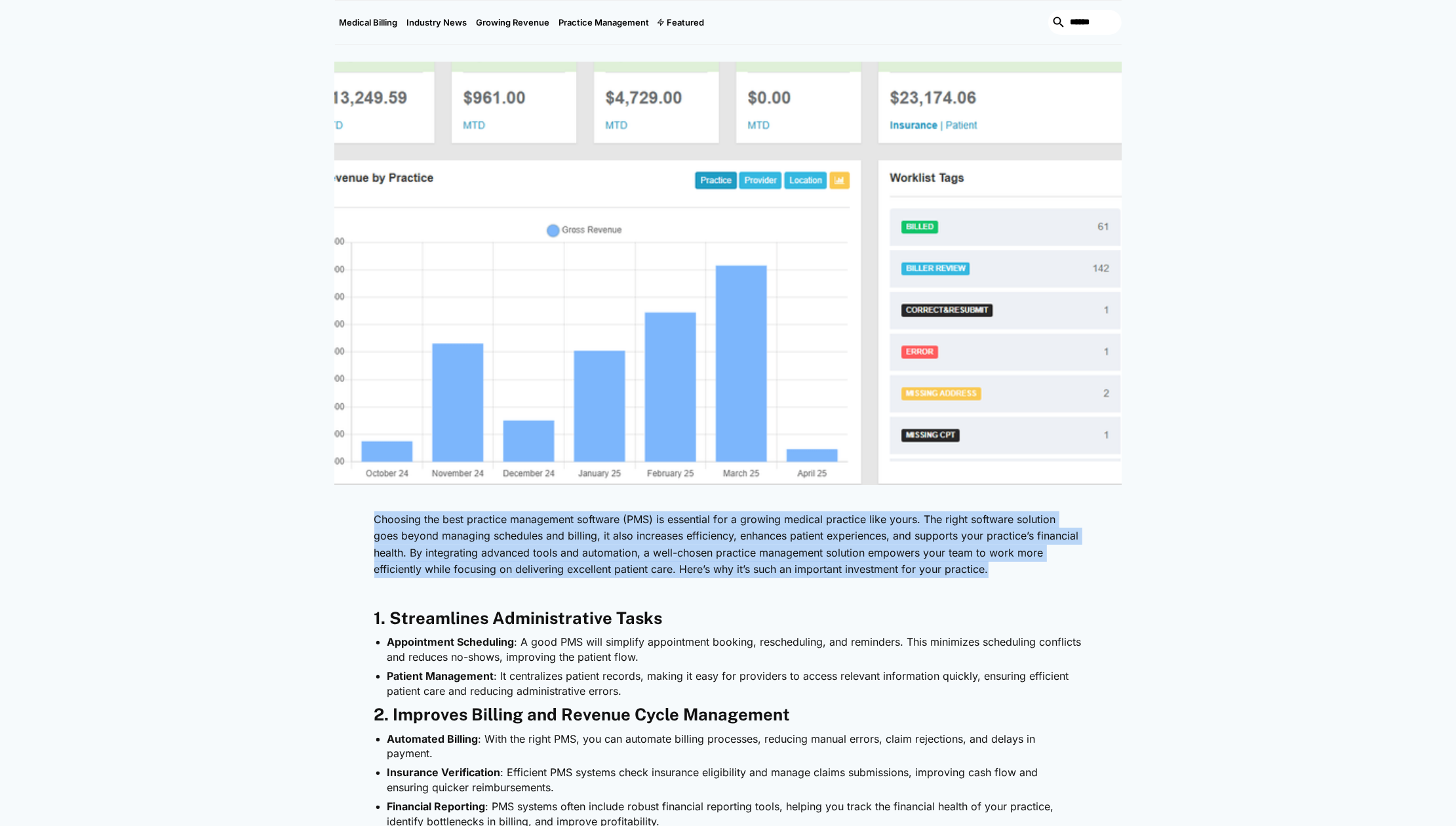
scroll to position [345, 0]
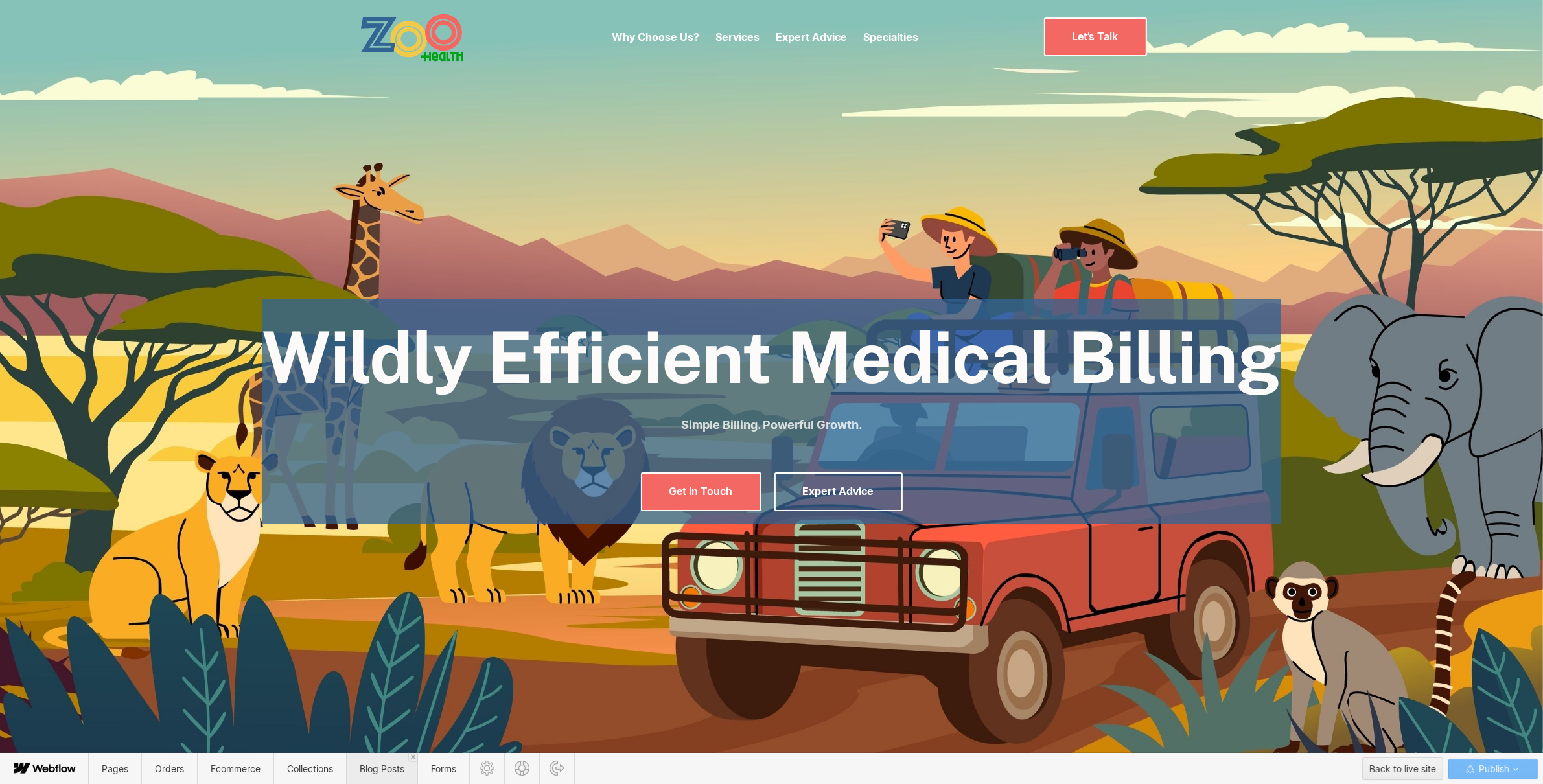
click at [383, 772] on span "Blog Posts" at bounding box center [382, 769] width 44 height 11
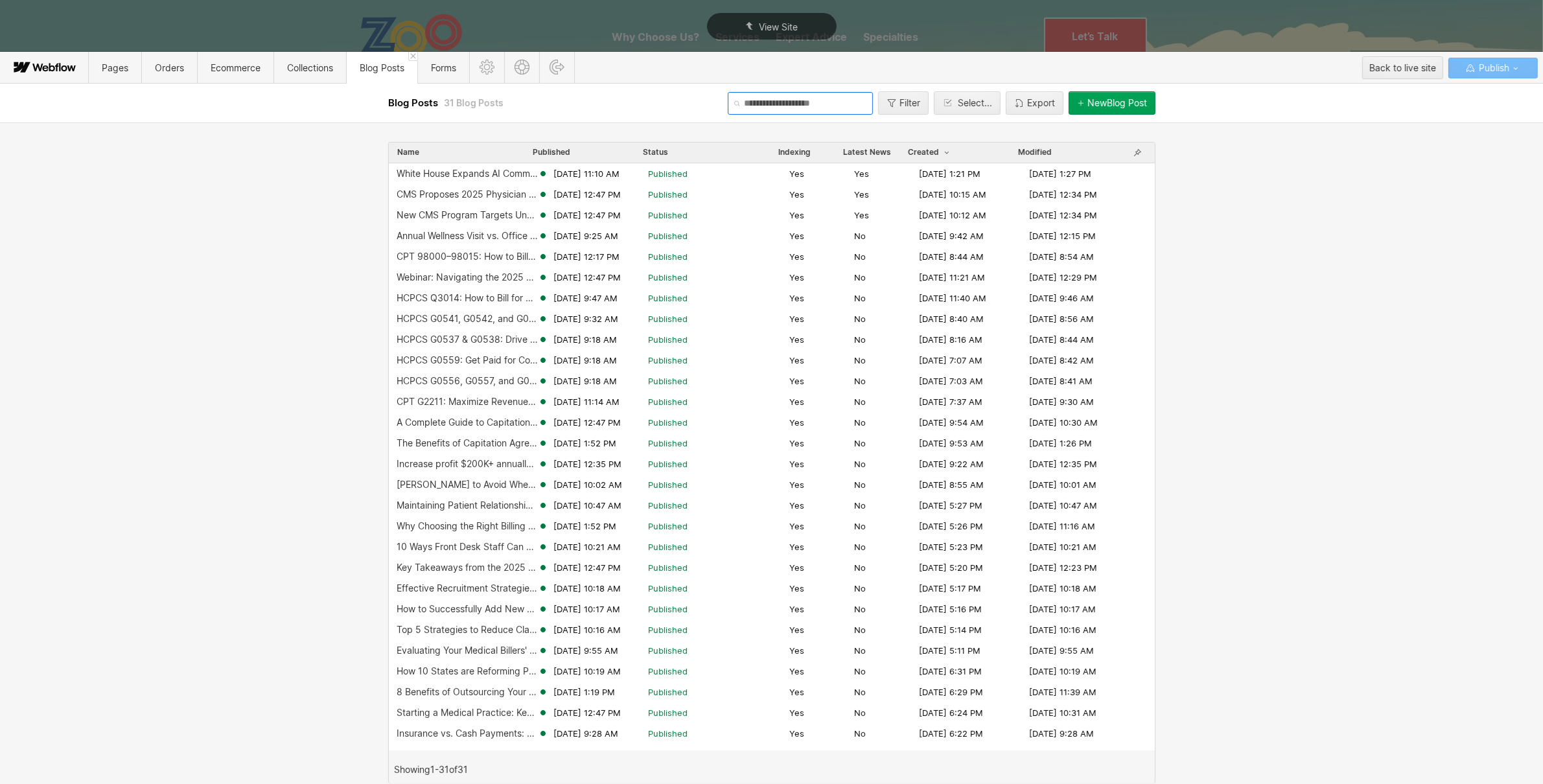
click at [833, 105] on input "text" at bounding box center [801, 103] width 145 height 23
type input "*******"
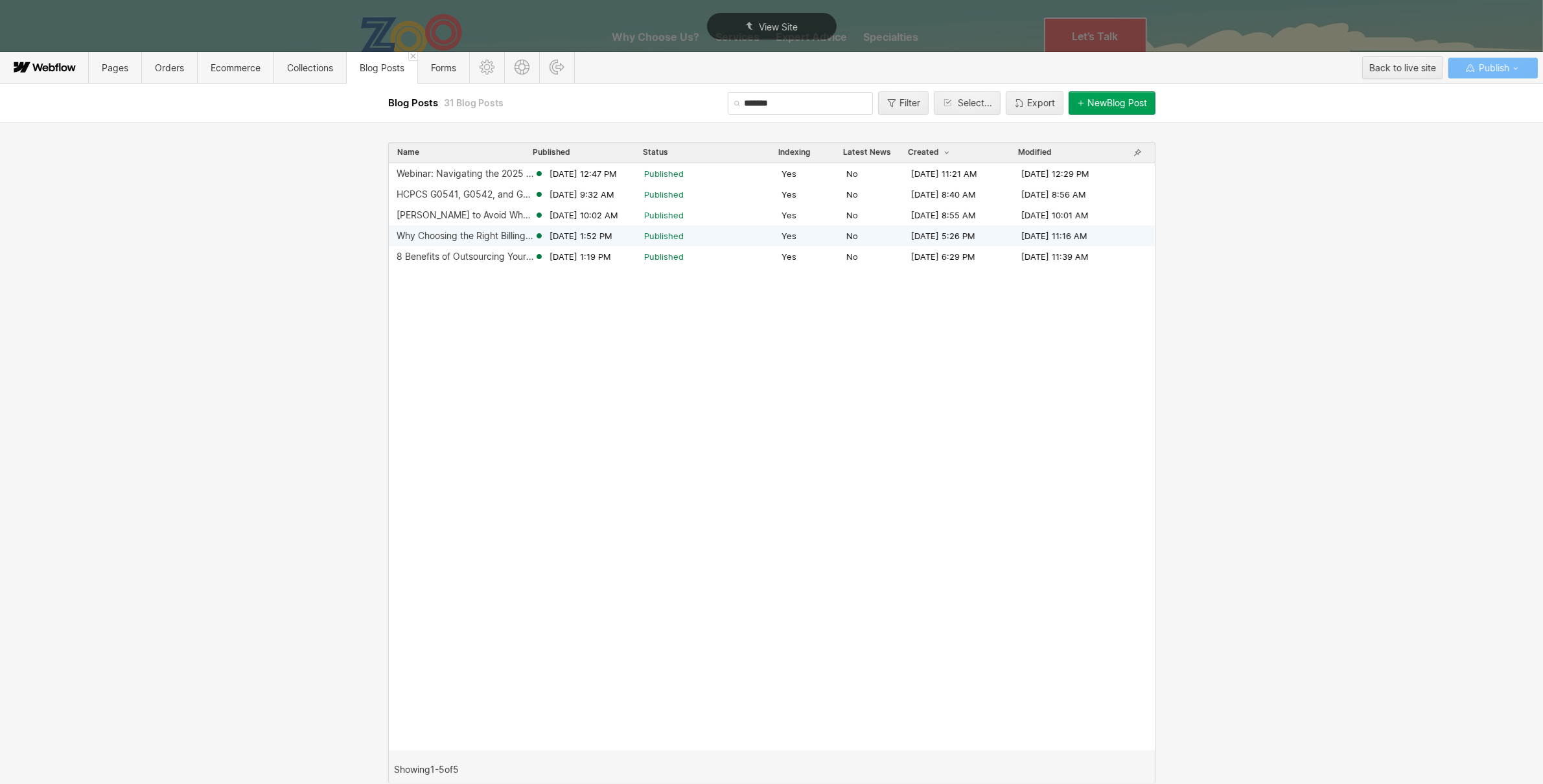
click at [480, 235] on div "Why Choosing the Right Billing Software Is Key to Your Practice's Success" at bounding box center [465, 236] width 138 height 10
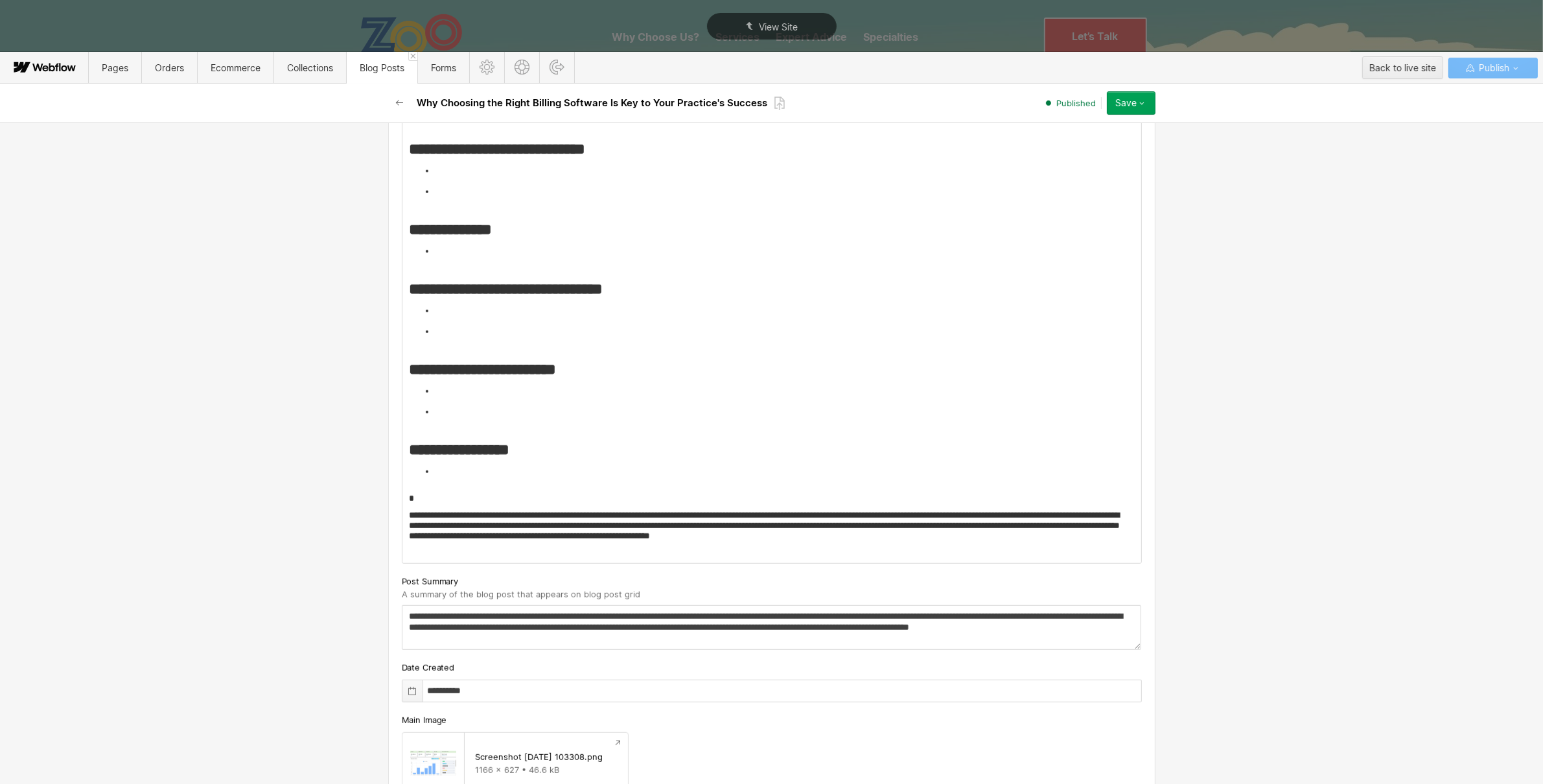
click at [415, 694] on div at bounding box center [413, 691] width 21 height 21
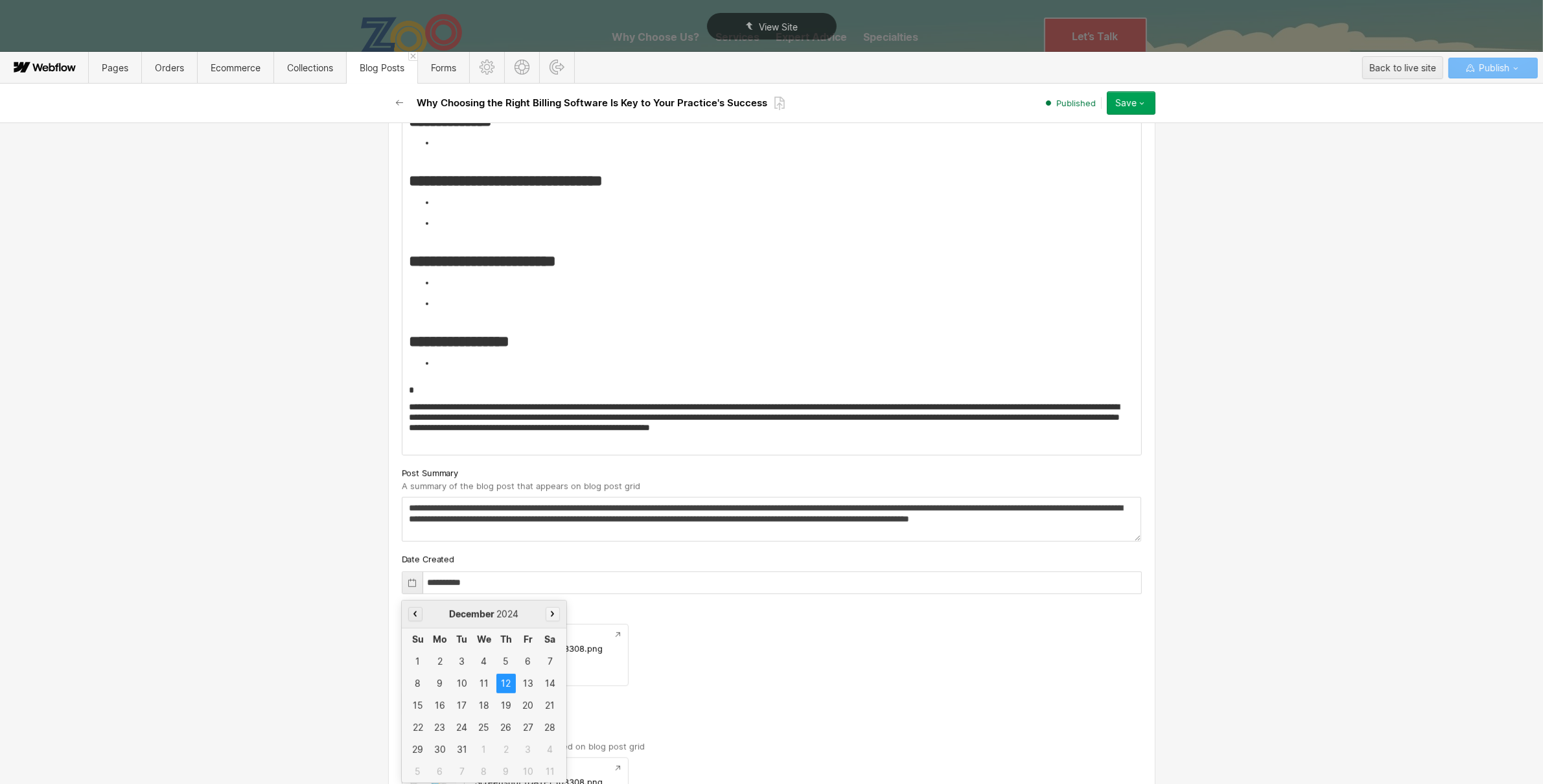
click at [546, 613] on button "button" at bounding box center [553, 614] width 15 height 15
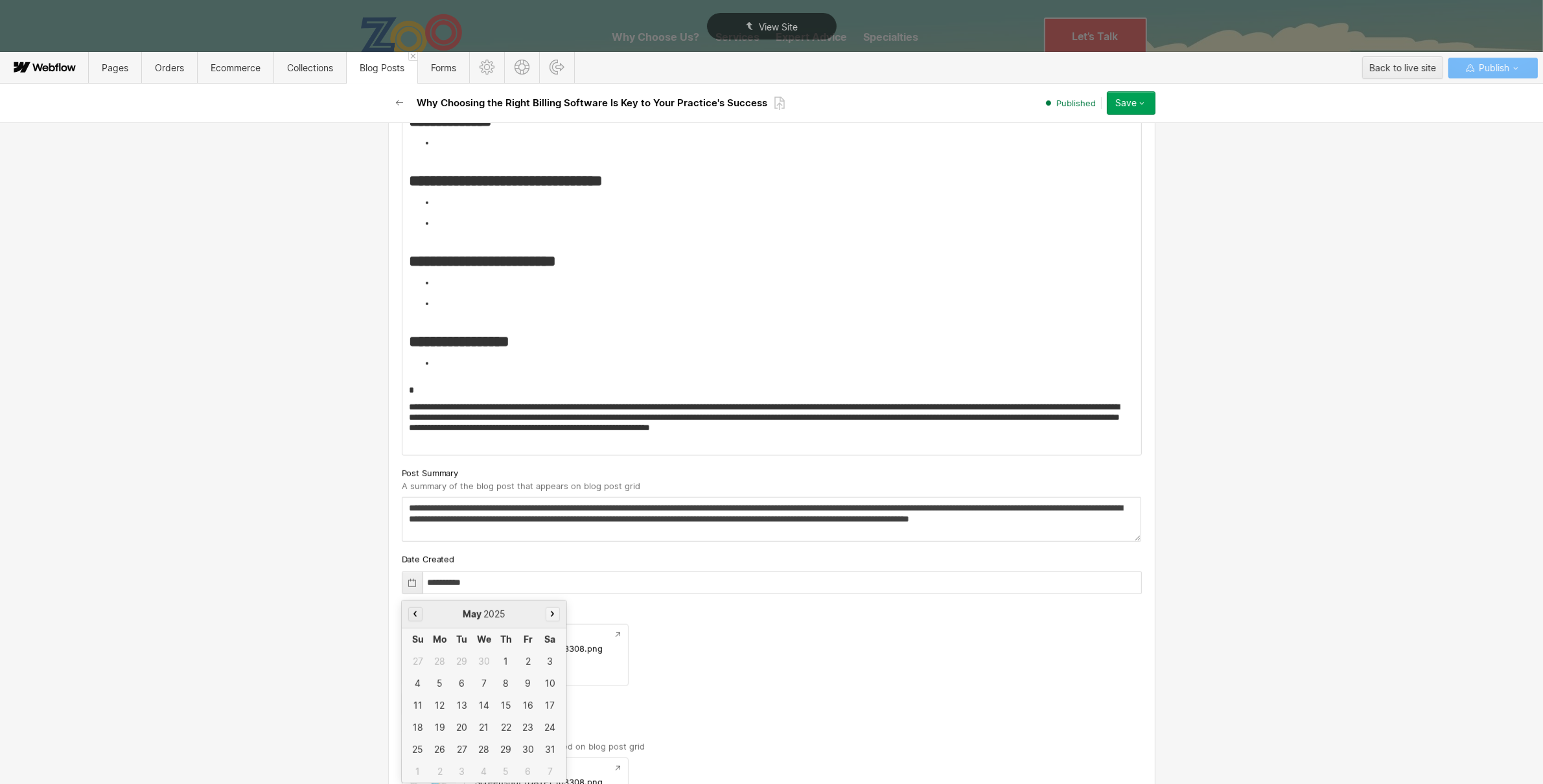
click at [546, 613] on button "button" at bounding box center [553, 614] width 15 height 15
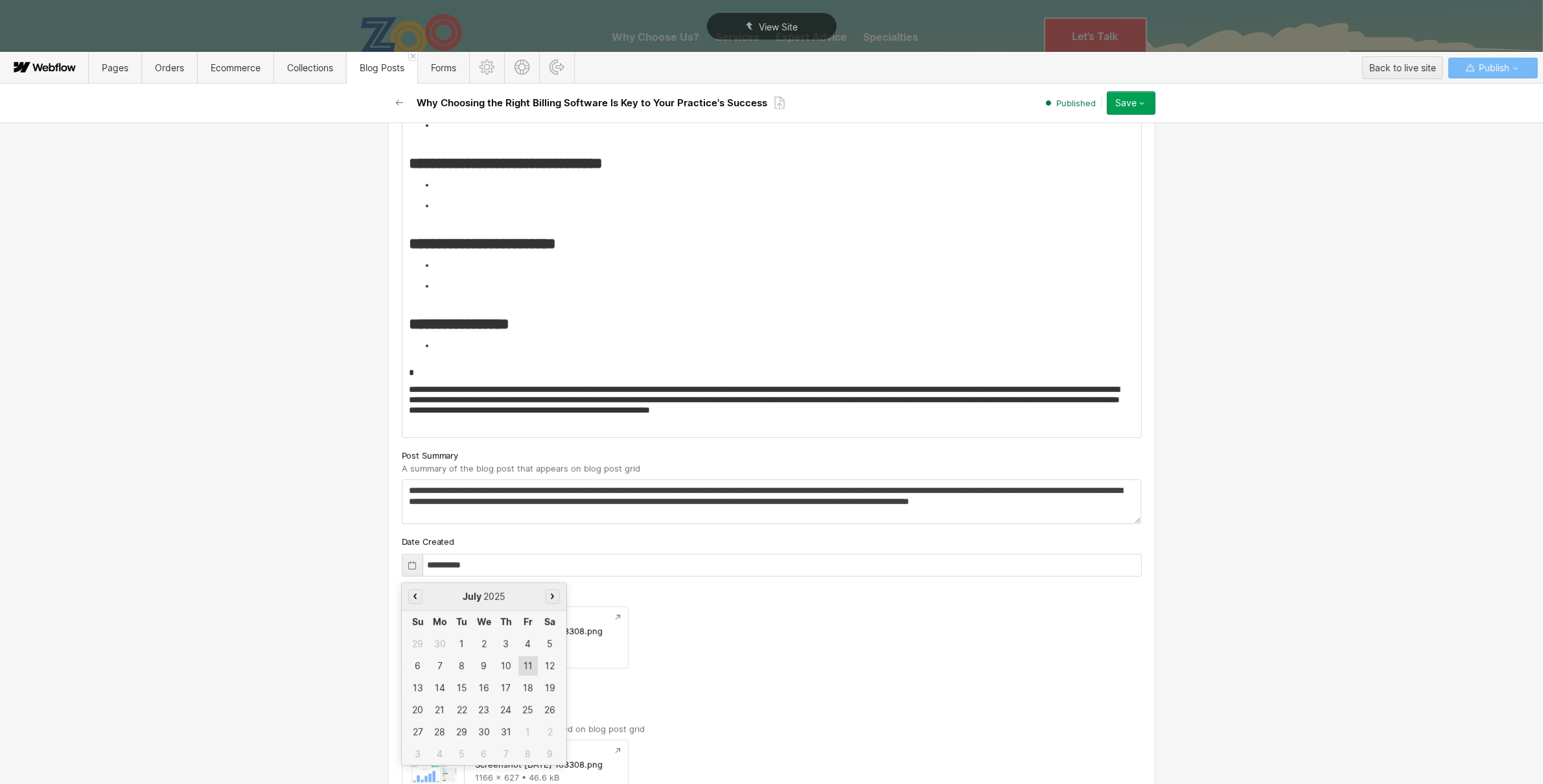
scroll to position [944, 0]
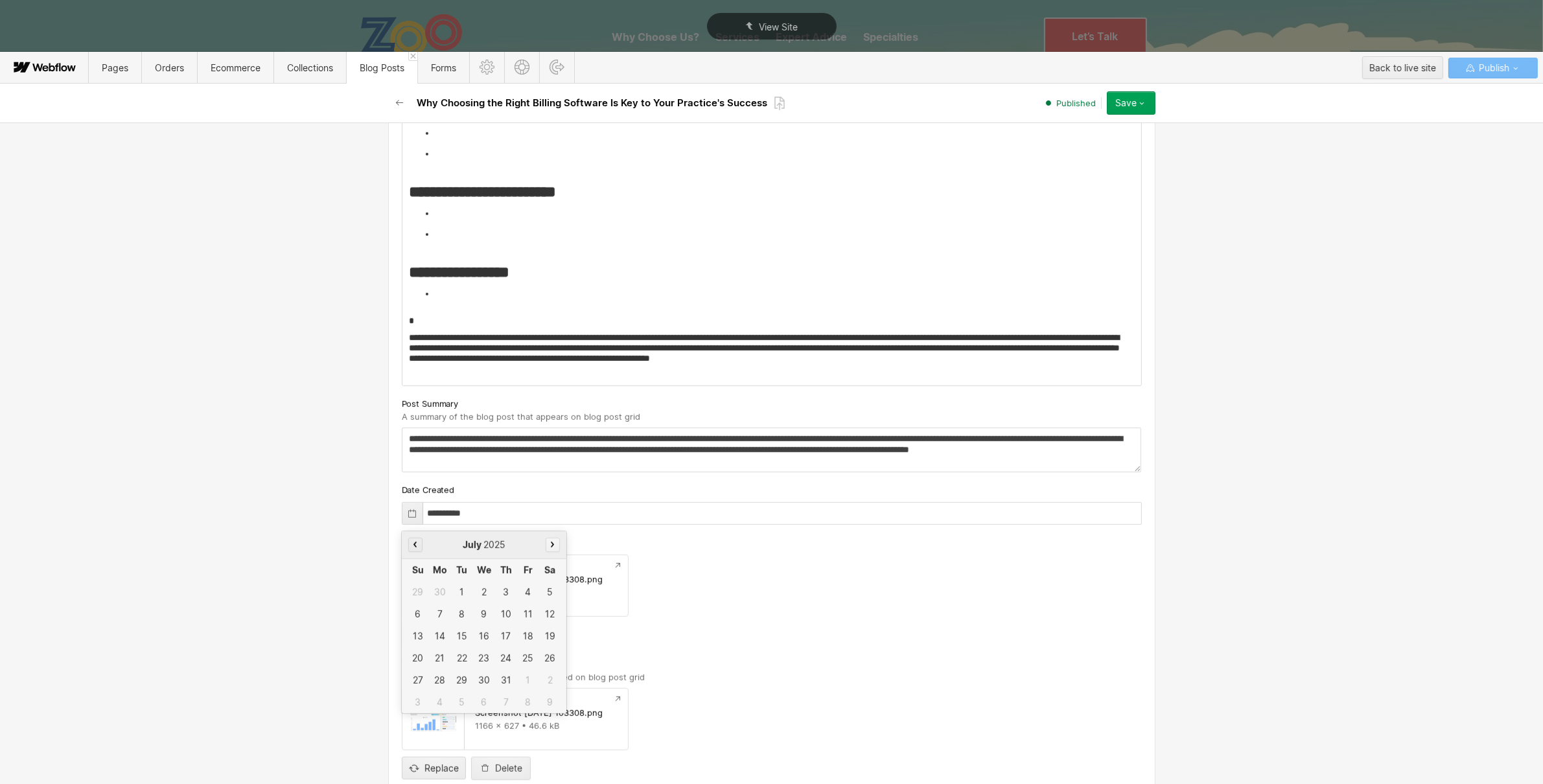
click at [551, 546] on icon "button" at bounding box center [553, 544] width 3 height 6
click at [408, 545] on button "button" at bounding box center [415, 545] width 15 height 15
click at [496, 686] on div "31" at bounding box center [506, 680] width 20 height 20
type input "**********"
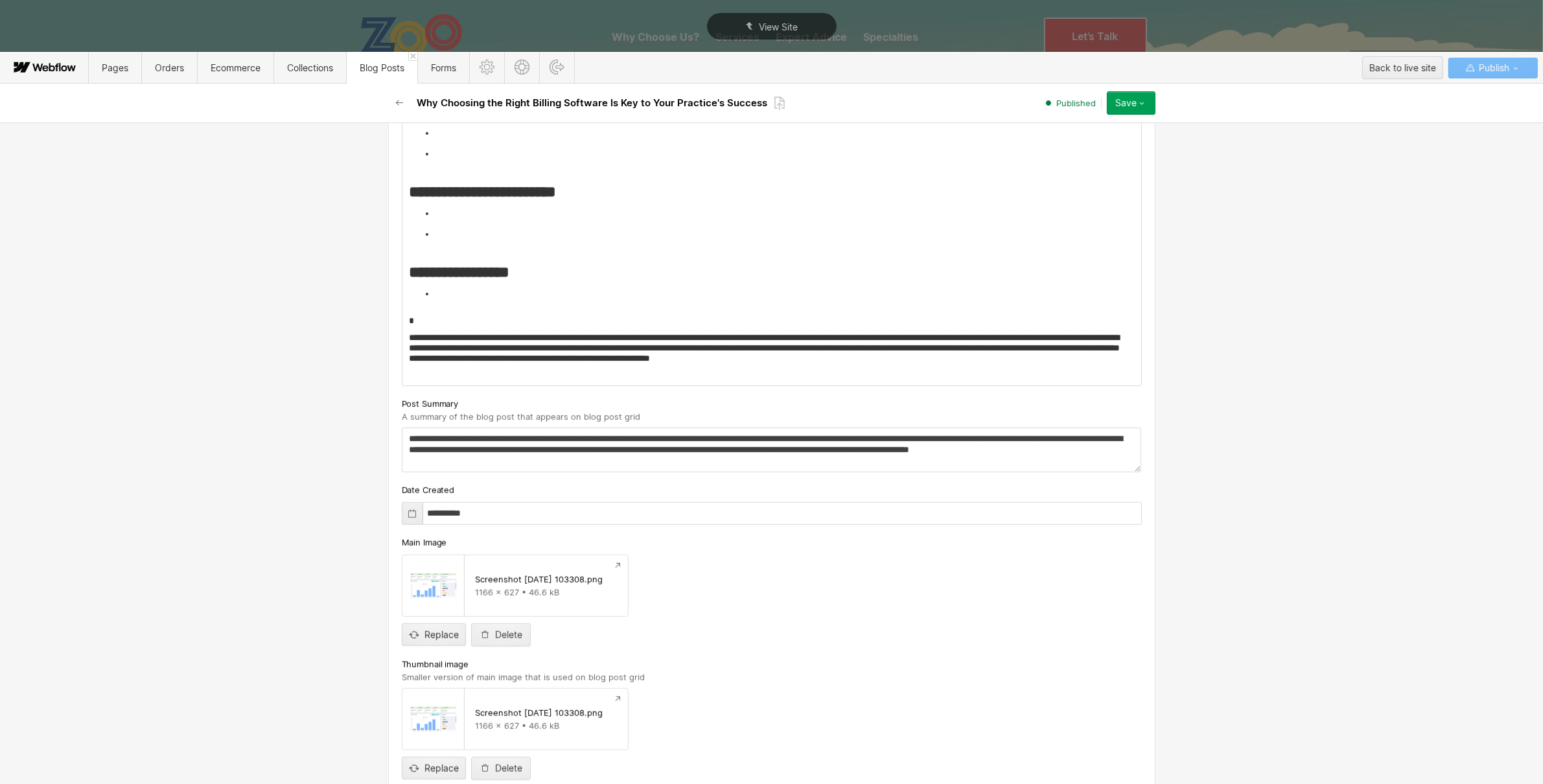
click at [334, 584] on div "**********" at bounding box center [772, 453] width 1543 height 662
click at [592, 445] on textarea "**********" at bounding box center [772, 450] width 740 height 44
click at [613, 460] on textarea "**********" at bounding box center [772, 450] width 740 height 44
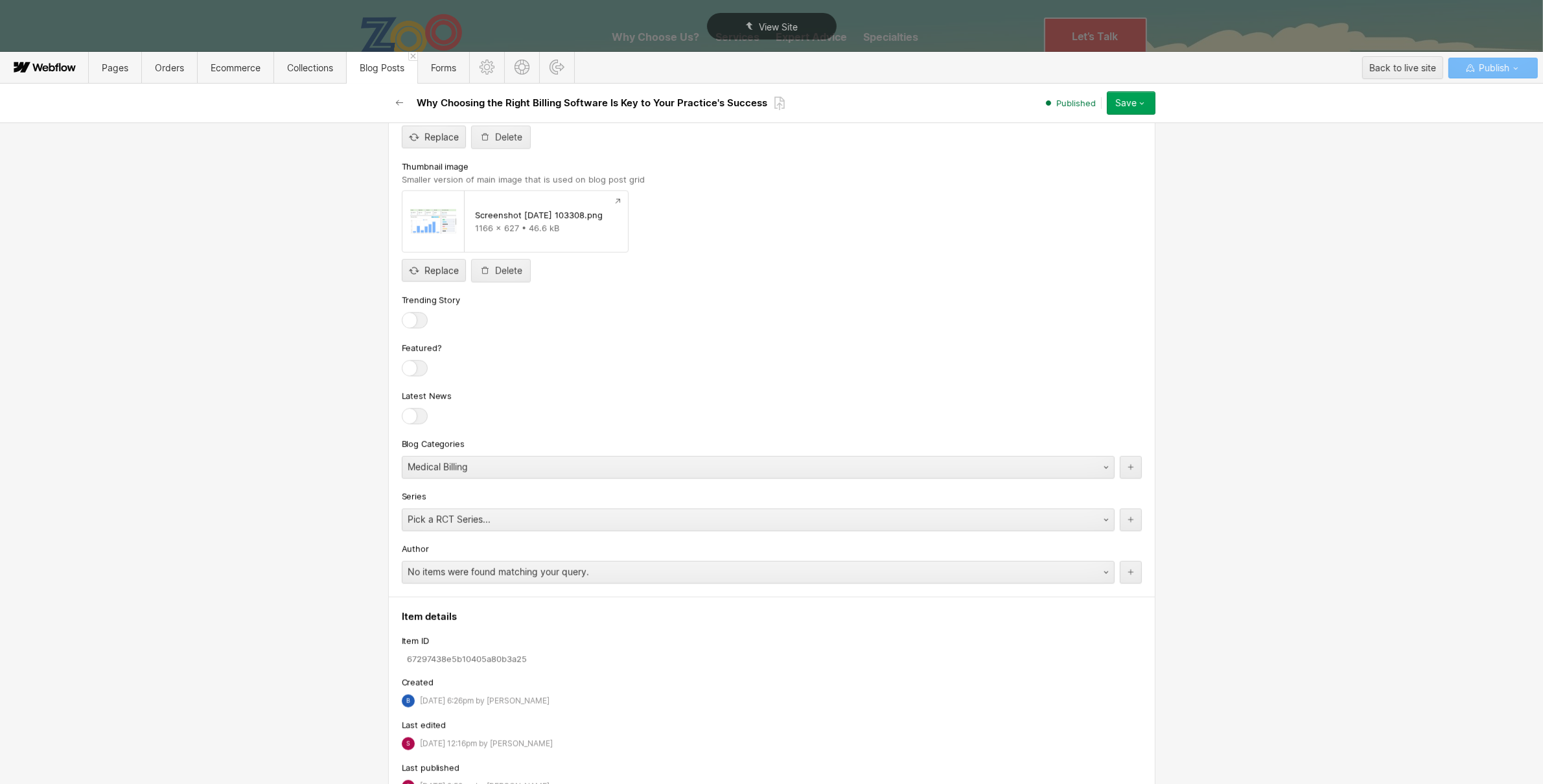
scroll to position [1530, 0]
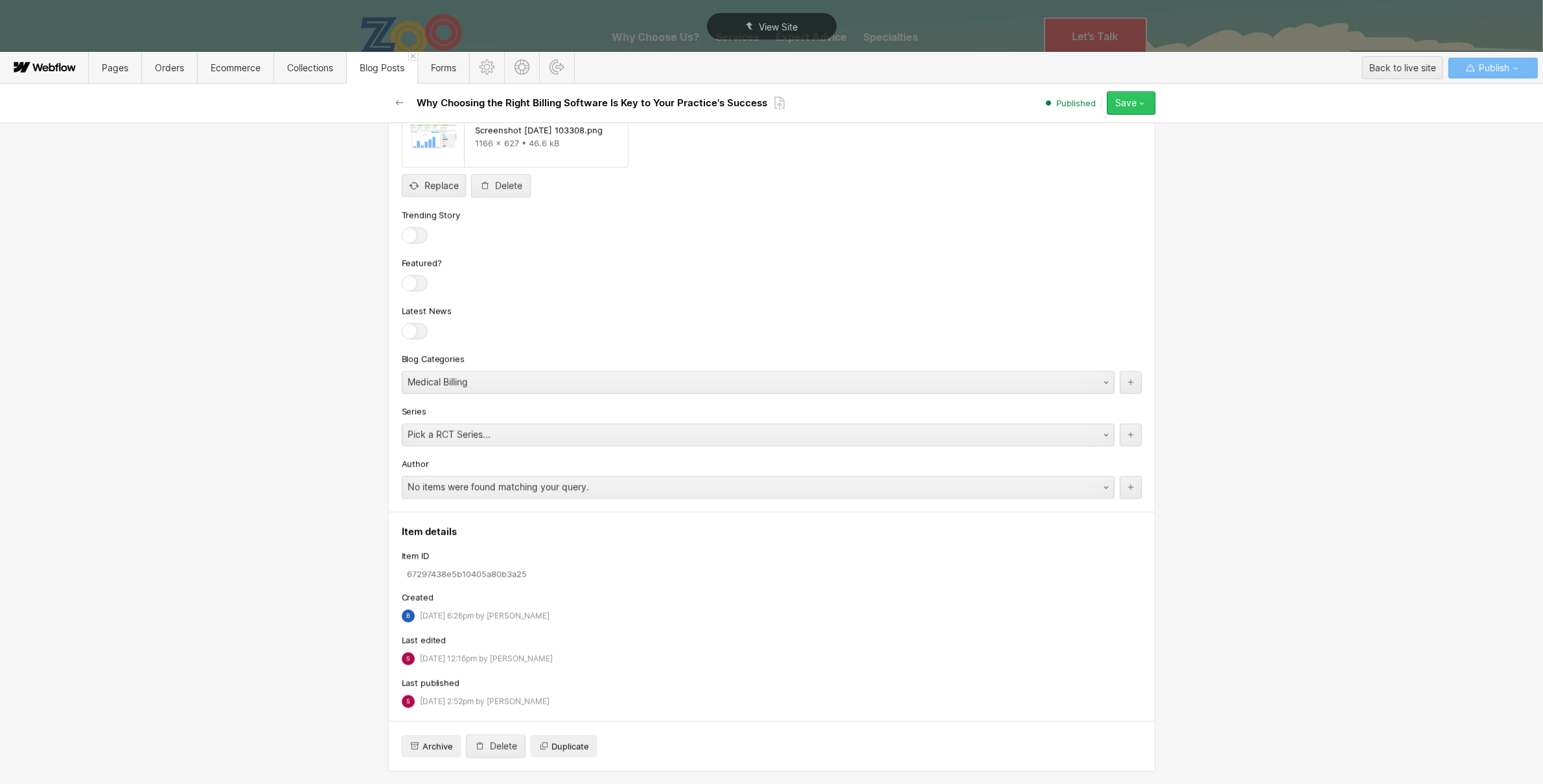
click at [1138, 103] on icon "button" at bounding box center [1142, 103] width 10 height 10
click at [1108, 146] on div "Republish" at bounding box center [1091, 147] width 128 height 17
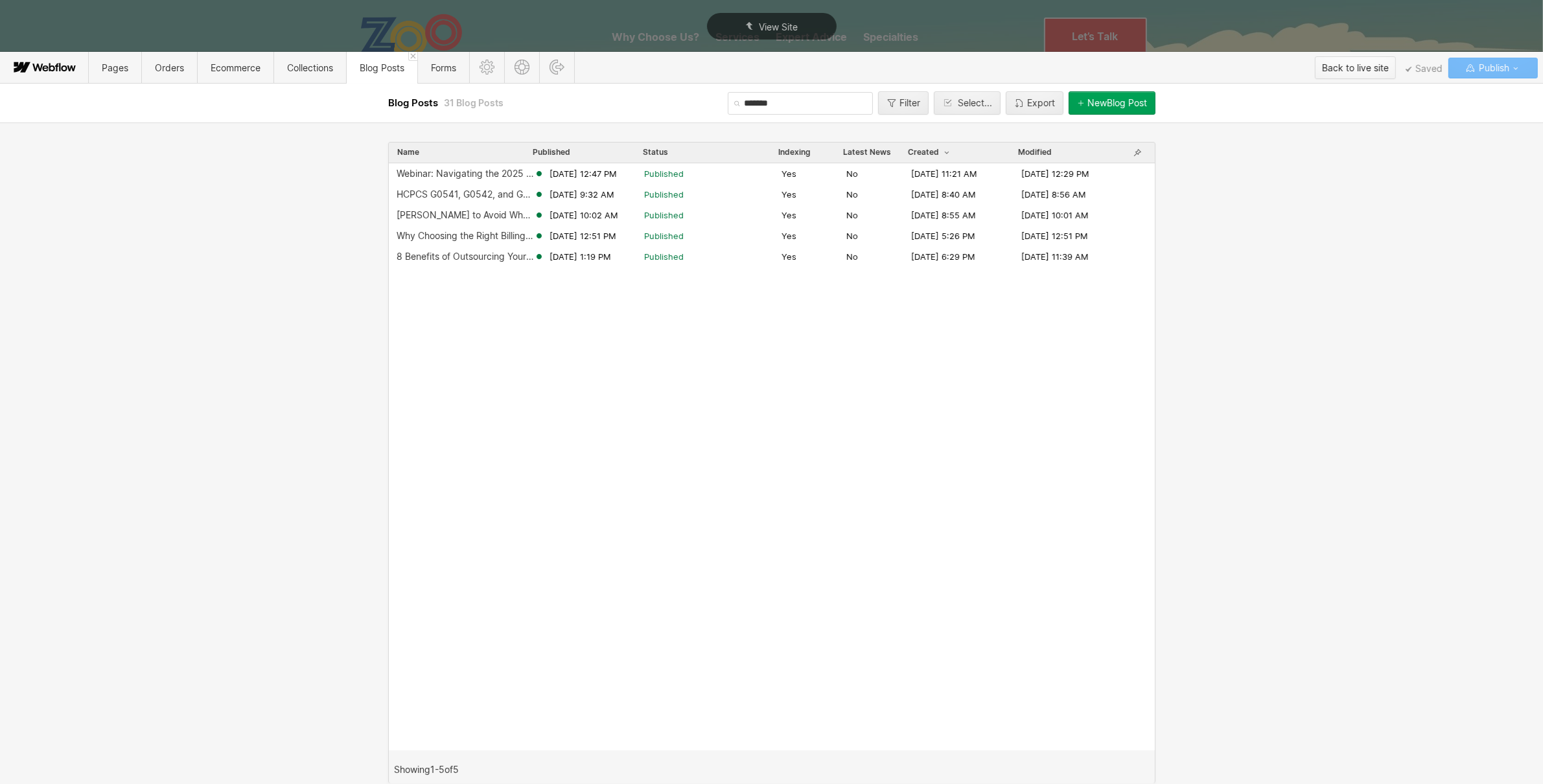
click at [1365, 71] on div "Back to live site" at bounding box center [1356, 67] width 67 height 20
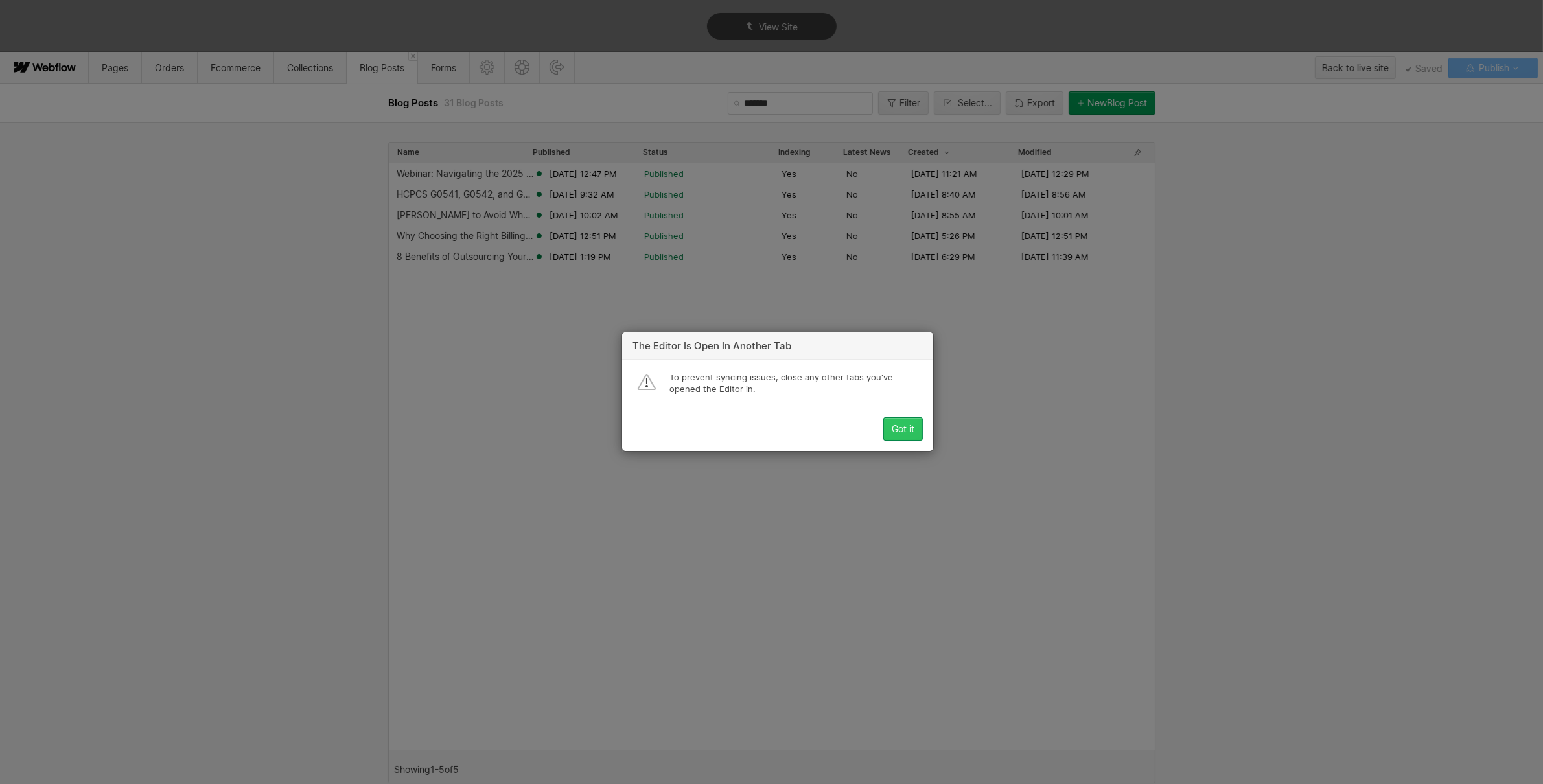
click at [909, 424] on div "Got it" at bounding box center [903, 430] width 23 height 10
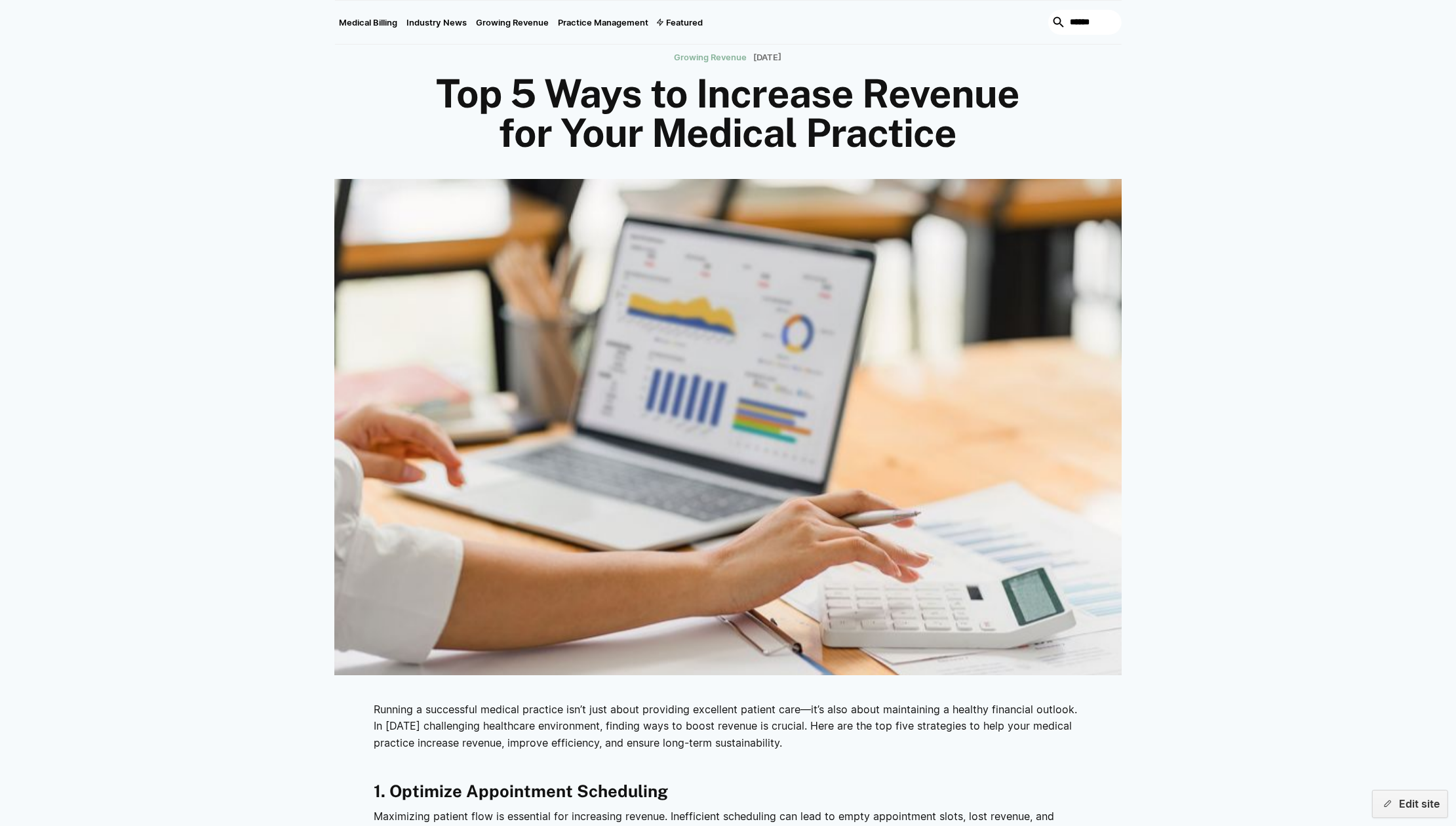
scroll to position [111, 0]
